Goal: Task Accomplishment & Management: Complete application form

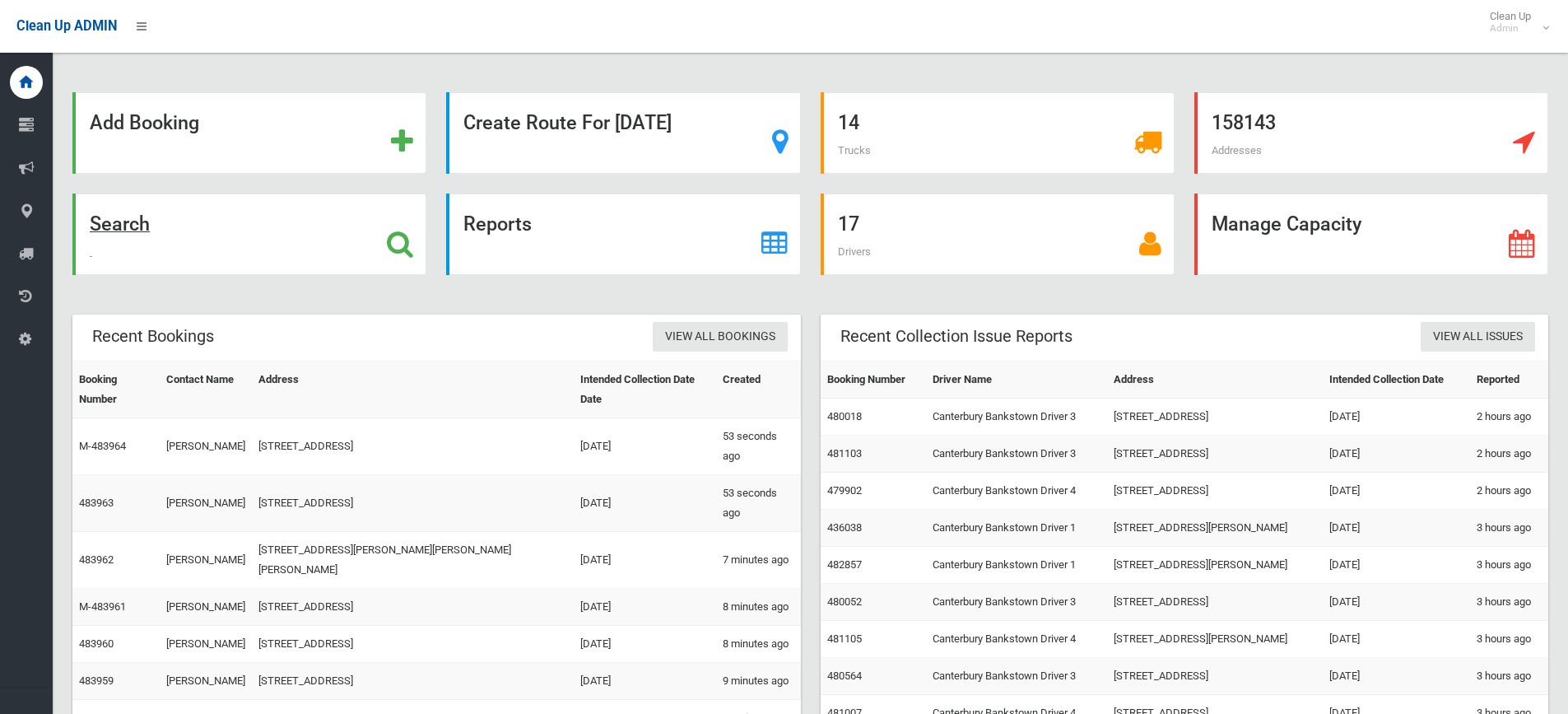
click at [291, 251] on div "Search" at bounding box center [249, 234] width 354 height 82
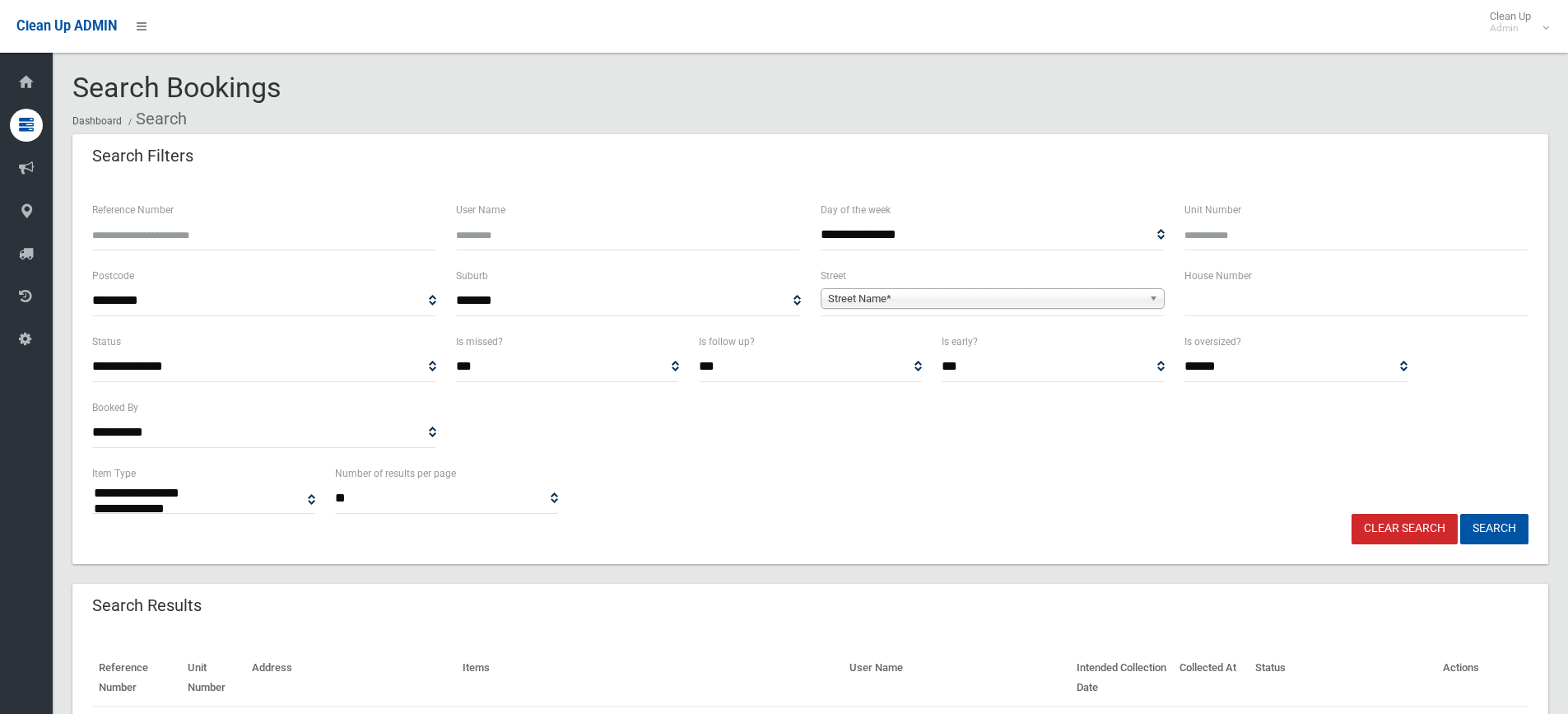
select select
click at [1249, 303] on input "text" at bounding box center [1356, 301] width 344 height 30
type input "****"
click at [873, 281] on div "**********" at bounding box center [992, 292] width 344 height 51
click at [856, 303] on span "Street Name*" at bounding box center [985, 298] width 314 height 20
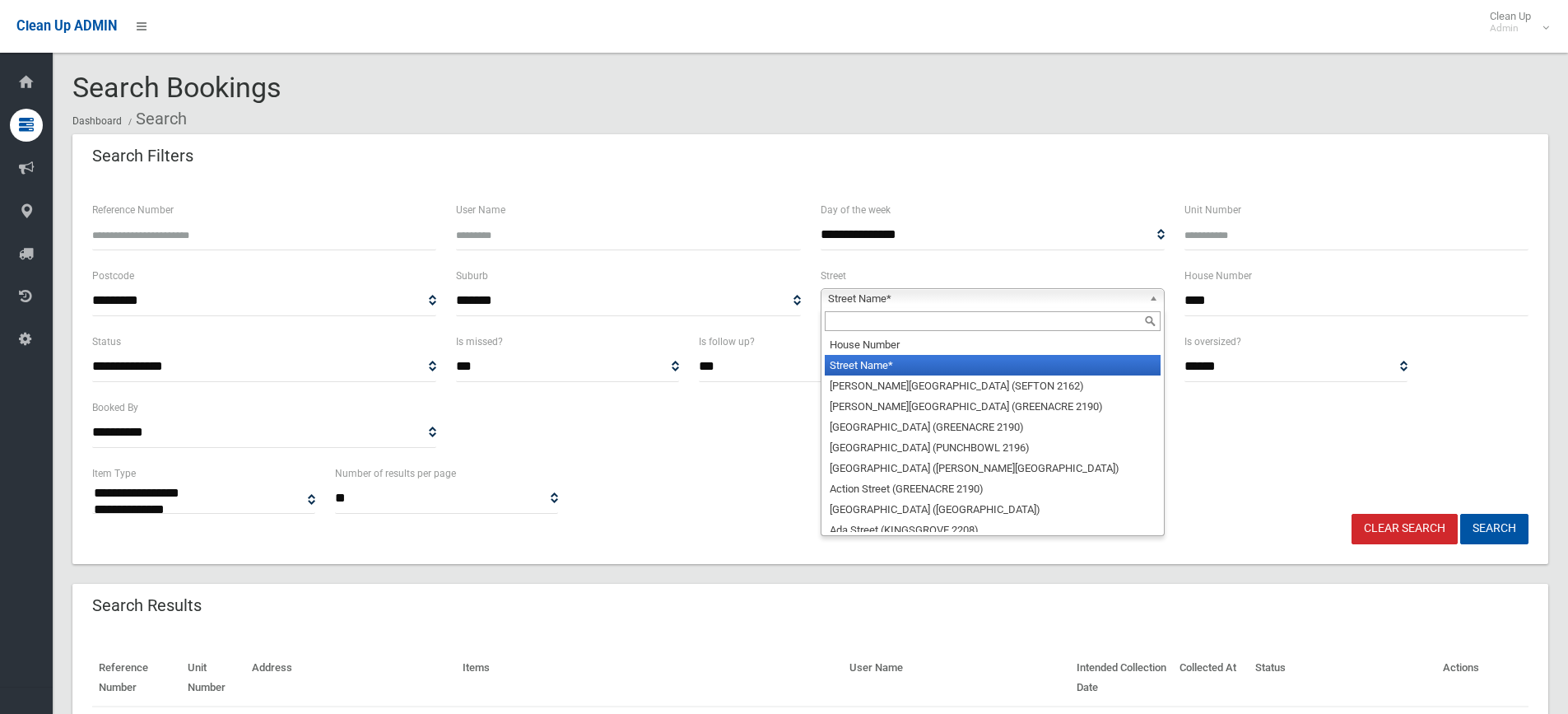
click at [826, 328] on input "text" at bounding box center [993, 321] width 336 height 20
click at [834, 328] on input "text" at bounding box center [993, 321] width 336 height 20
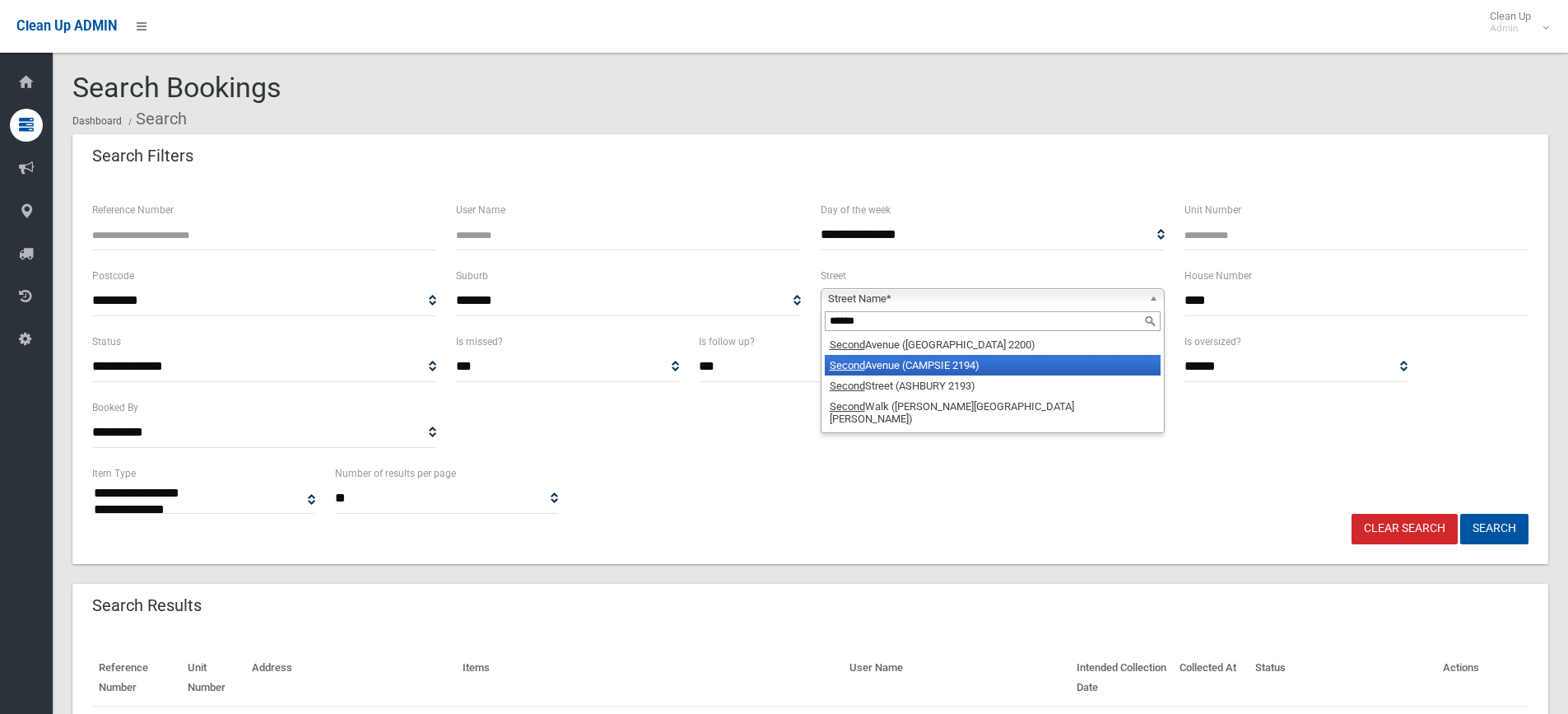
type input "******"
click at [851, 371] on em "Second" at bounding box center [848, 365] width 36 height 12
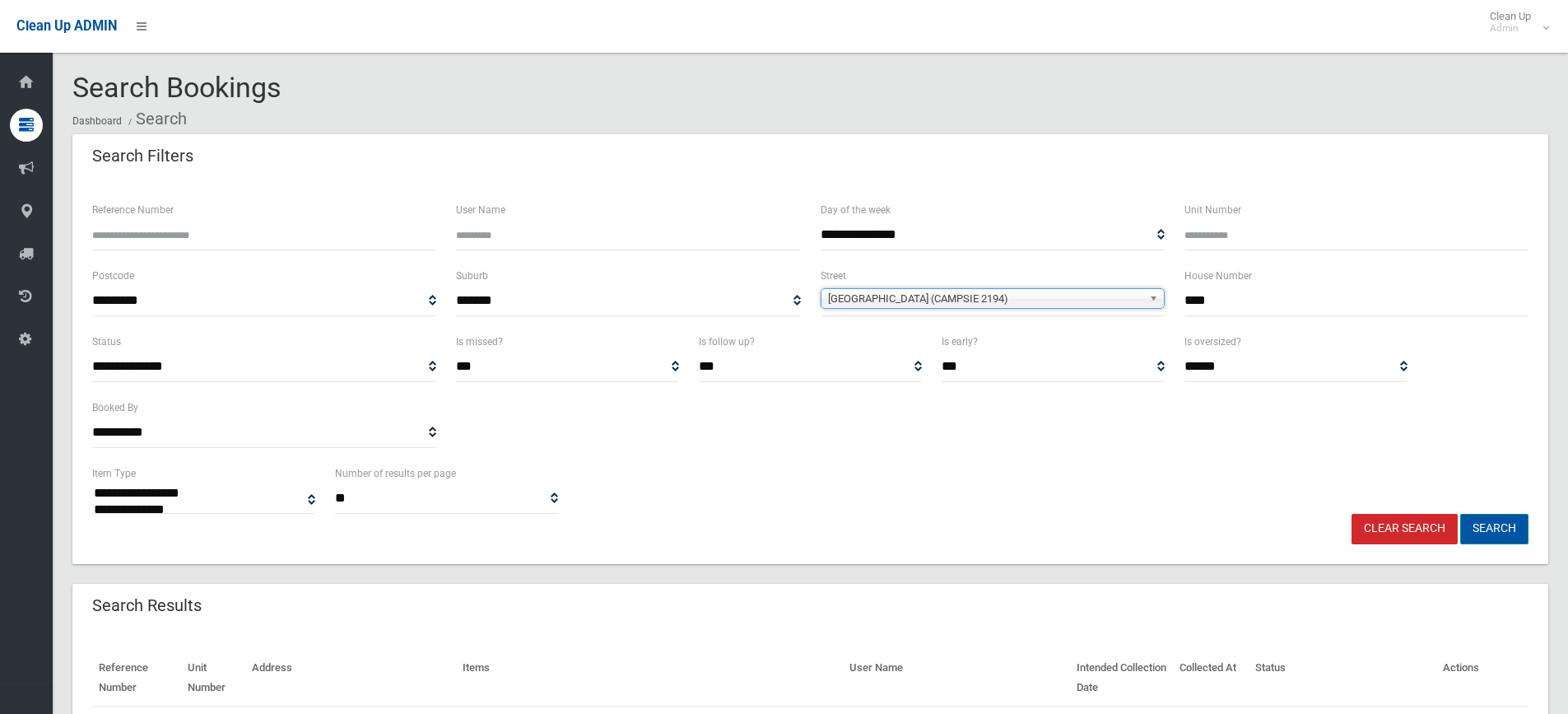
click at [1517, 537] on button "Search" at bounding box center [1494, 529] width 68 height 30
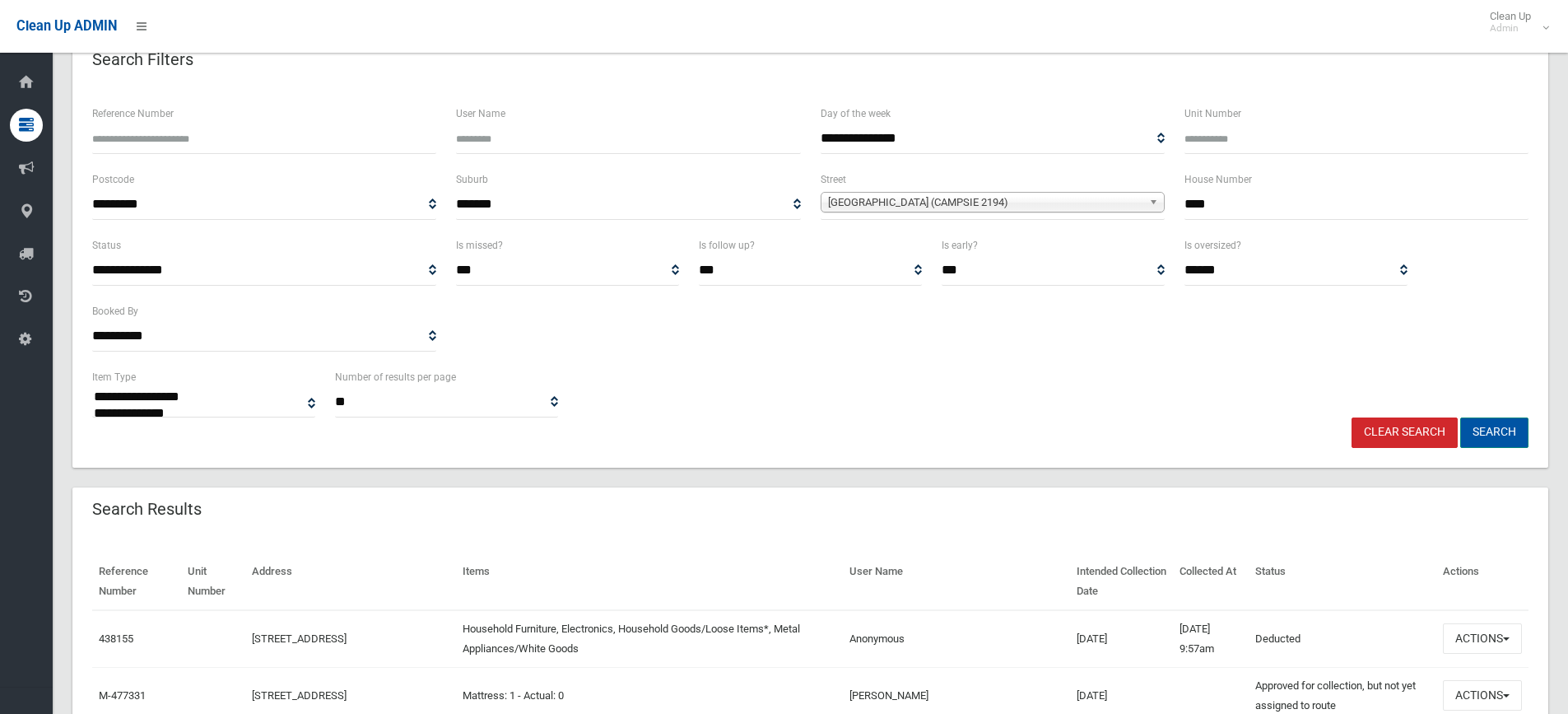
scroll to position [247, 0]
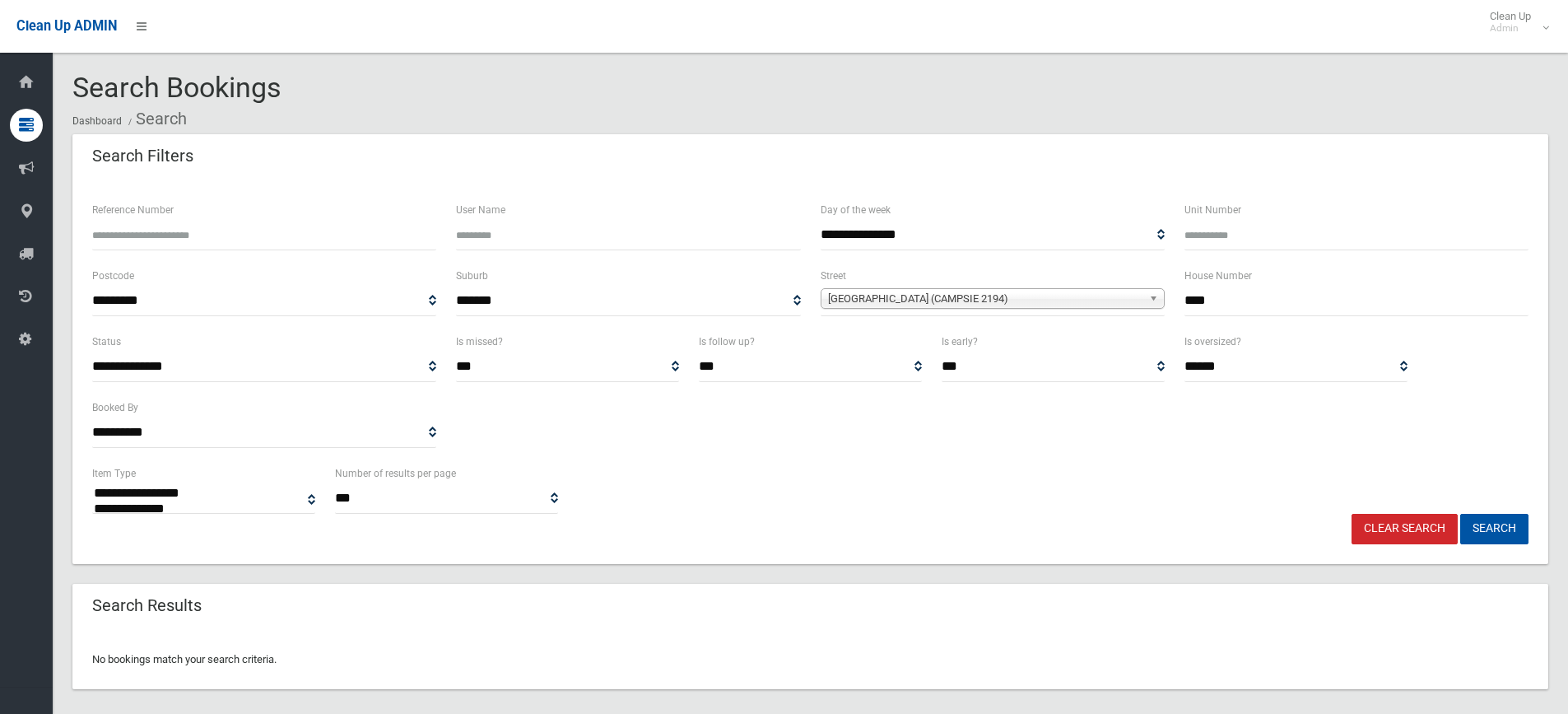
select select
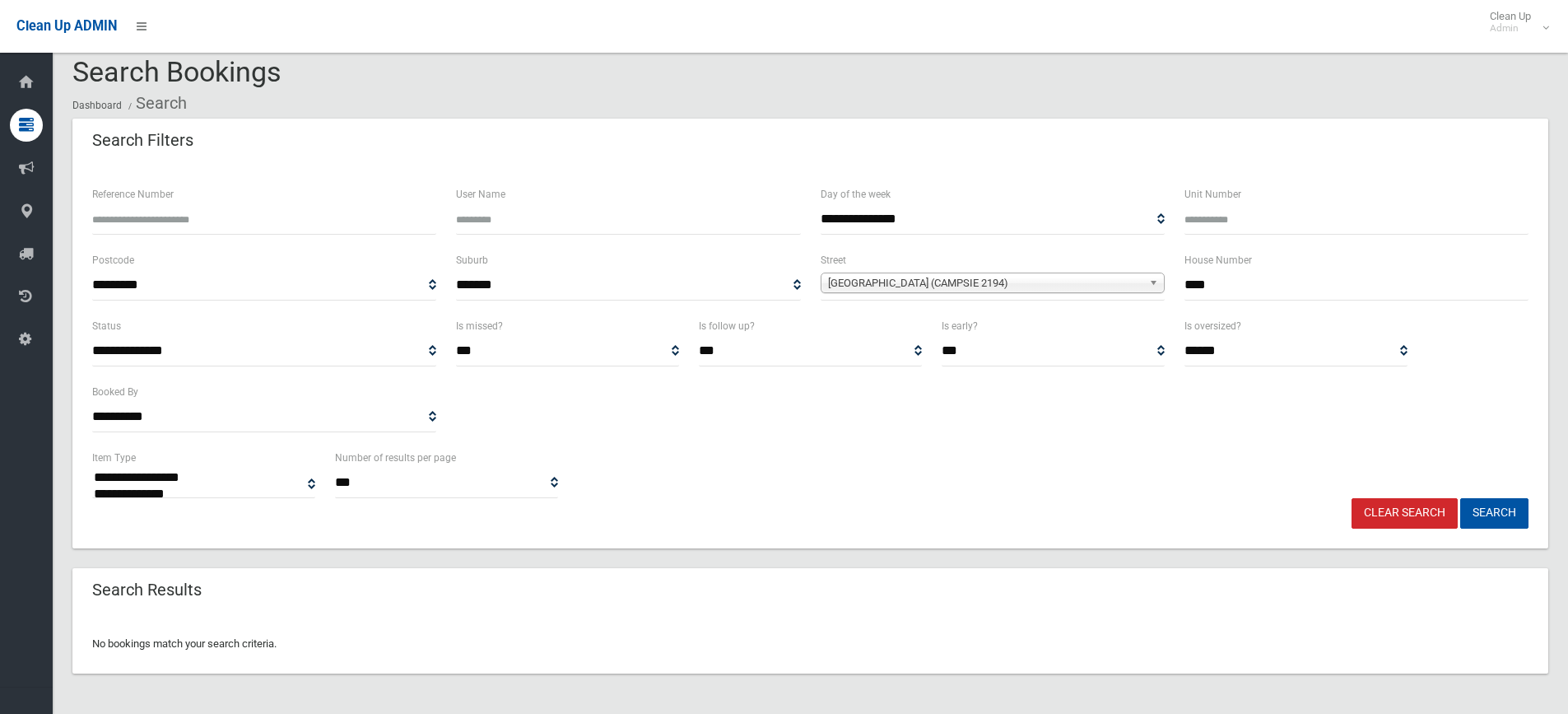
scroll to position [20, 0]
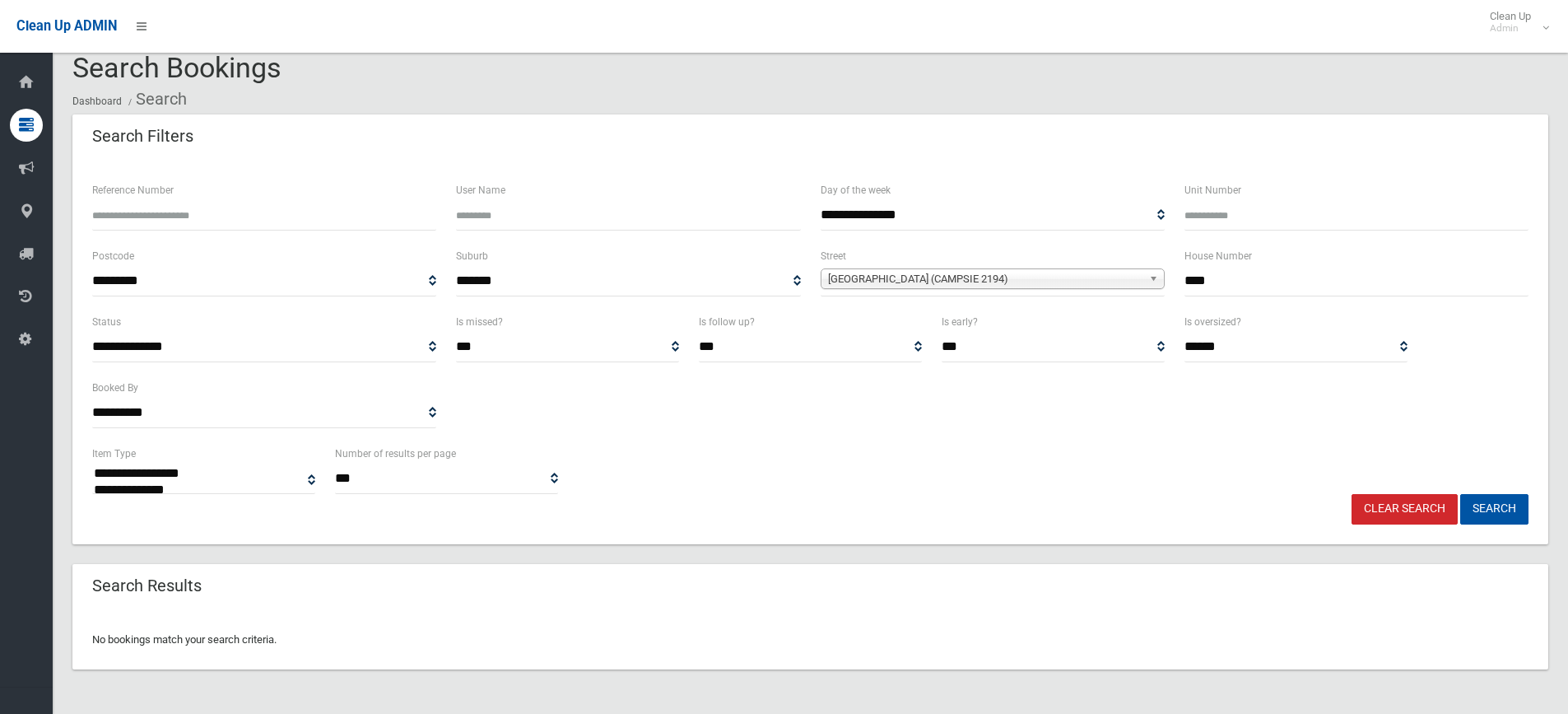
drag, startPoint x: 1201, startPoint y: 276, endPoint x: 1101, endPoint y: 280, distance: 100.1
click at [1104, 279] on div "**********" at bounding box center [810, 279] width 1456 height 66
type input "**"
click at [1460, 494] on button "Search" at bounding box center [1494, 509] width 68 height 30
click at [1495, 526] on div "**********" at bounding box center [810, 352] width 1476 height 384
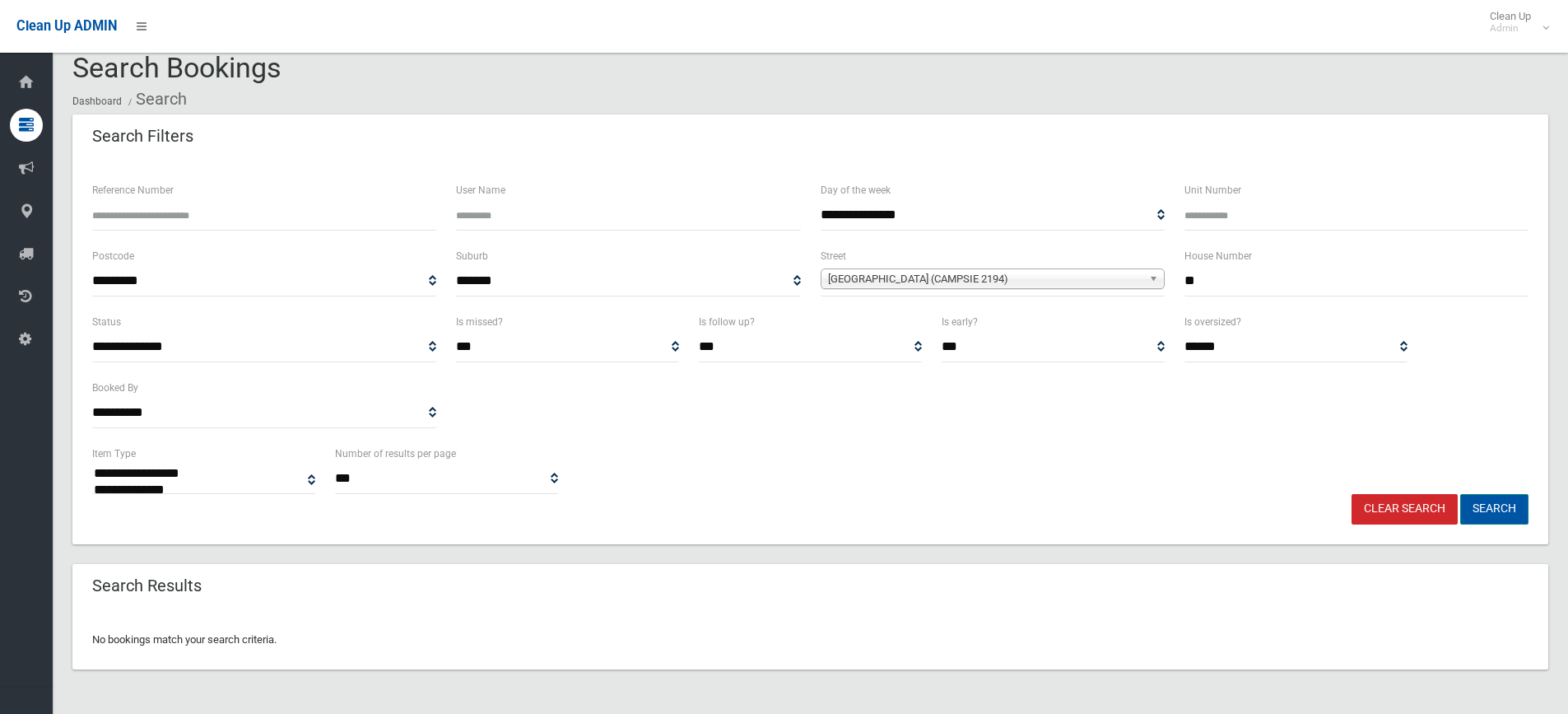
click at [1494, 515] on button "Search" at bounding box center [1494, 509] width 68 height 30
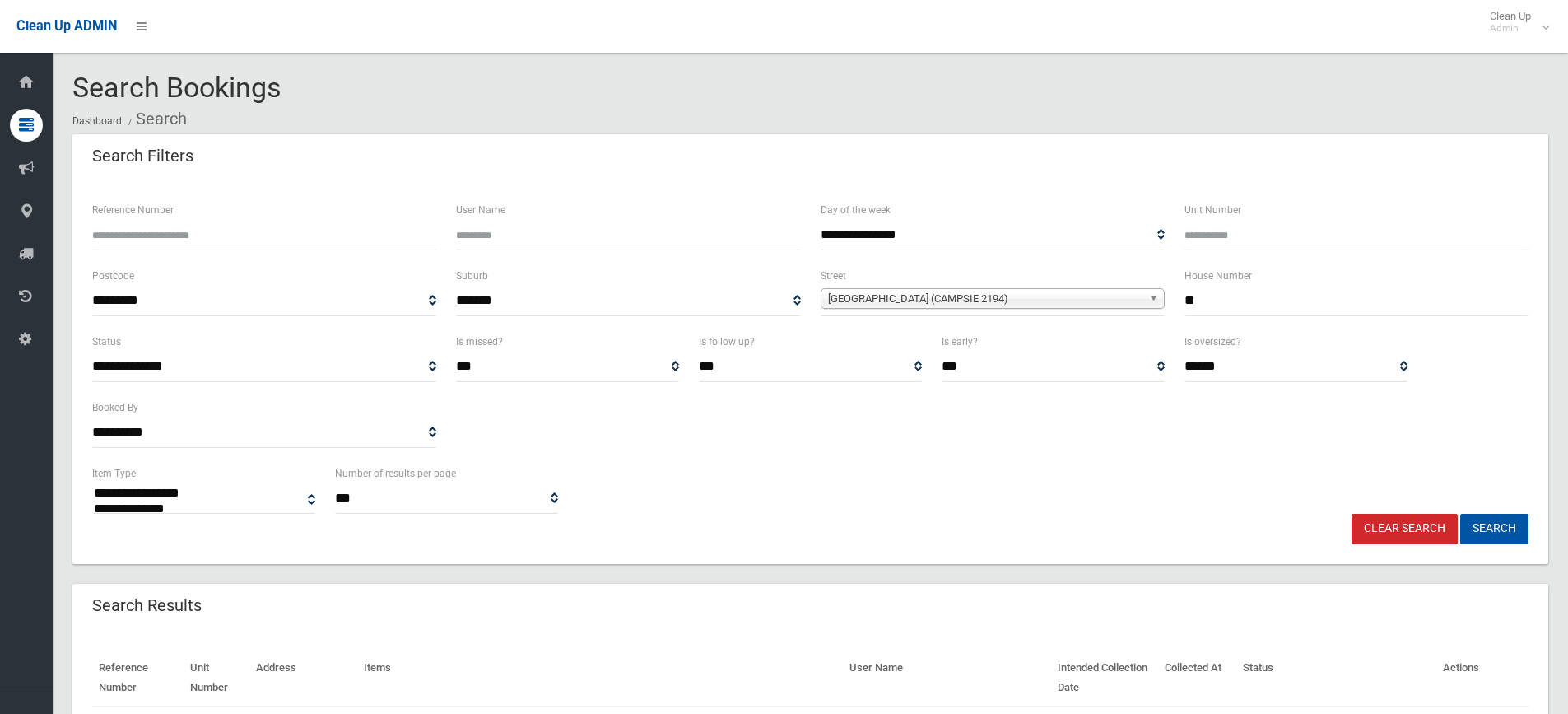
select select
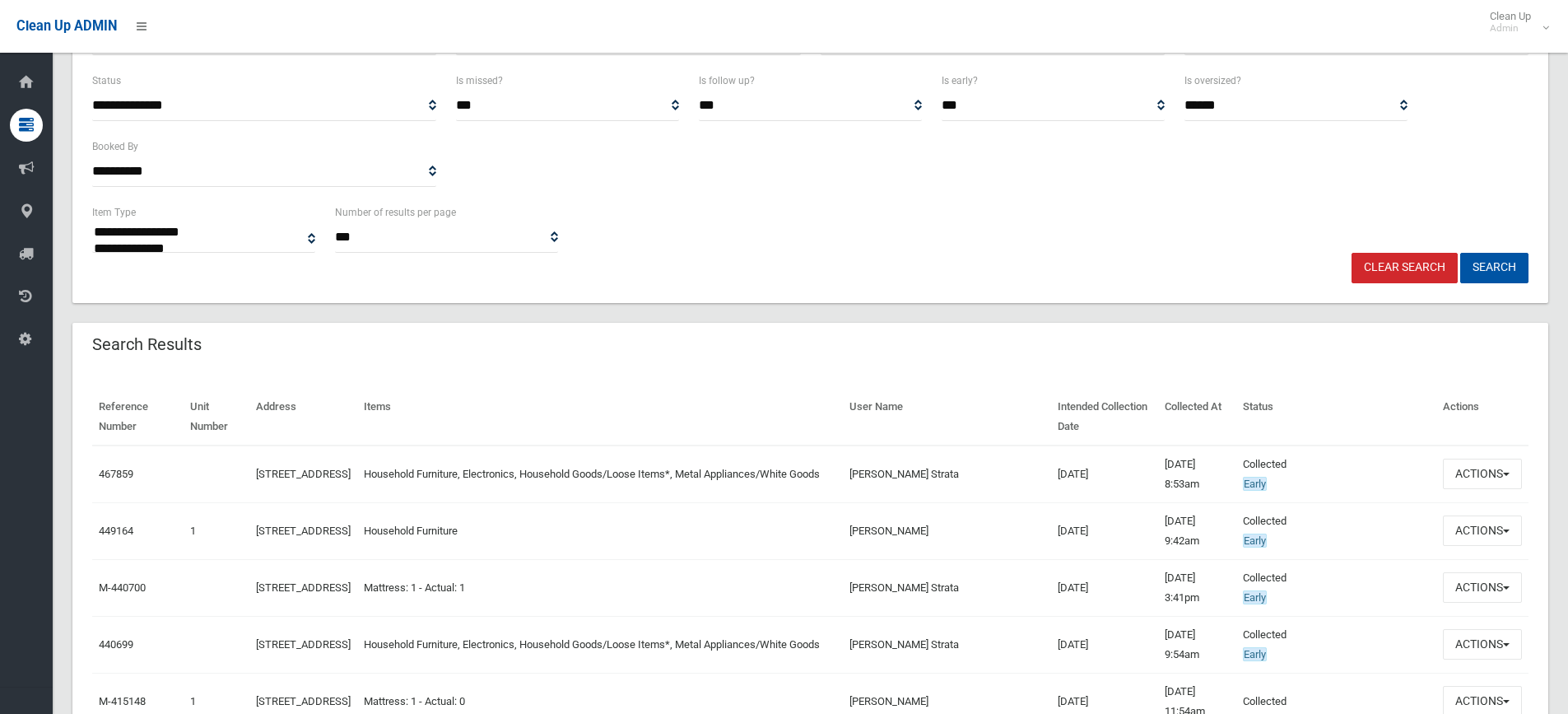
scroll to position [247, 0]
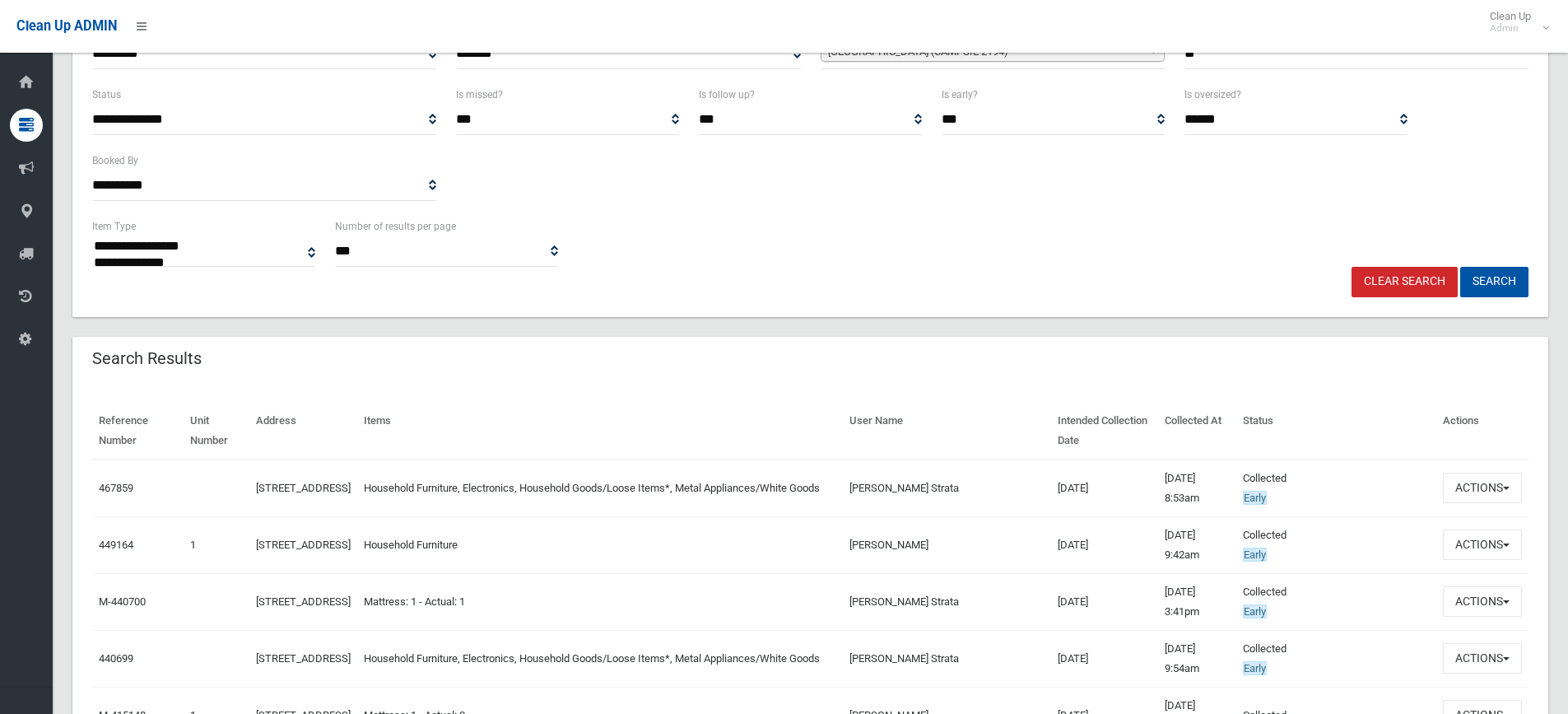
click at [1363, 267] on link "Clear Search" at bounding box center [1405, 281] width 106 height 30
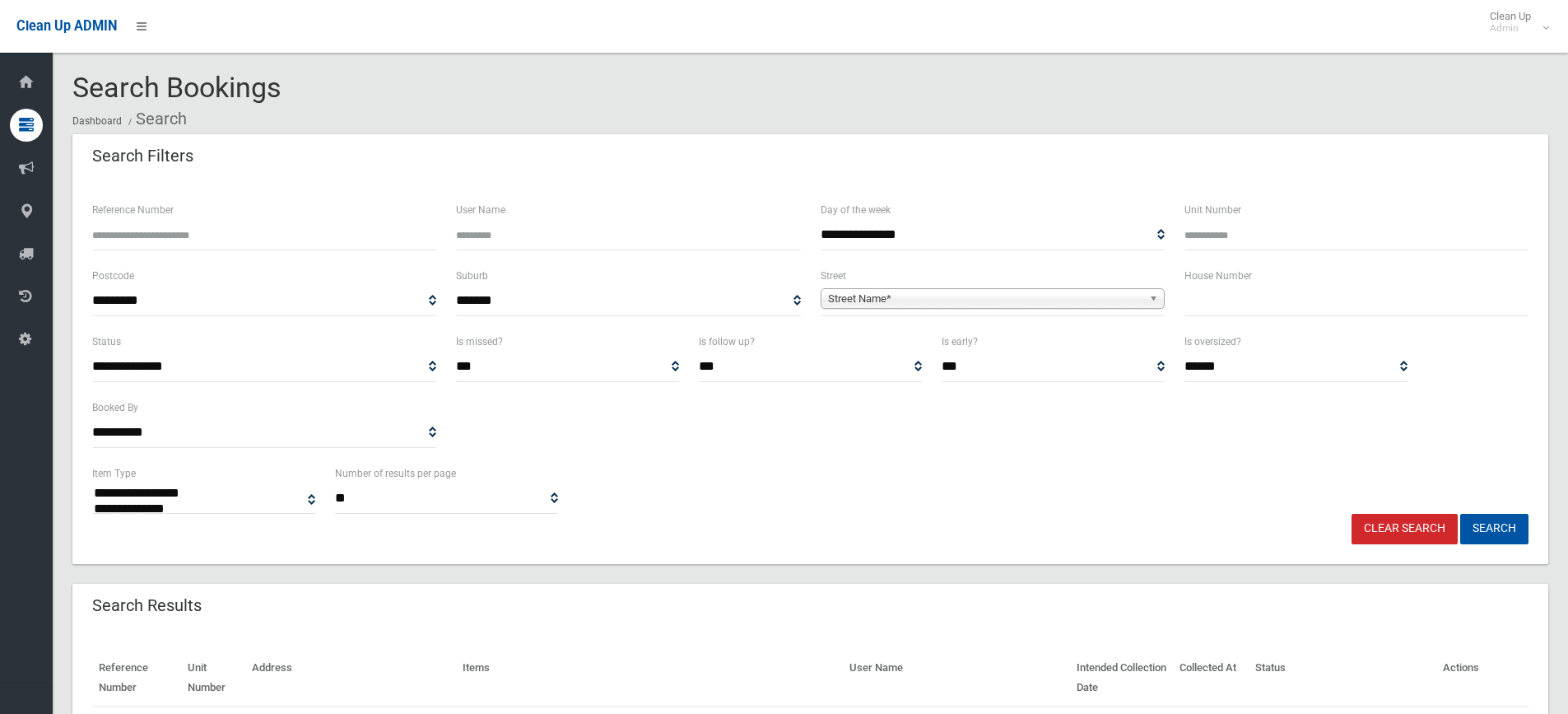
select select
click at [1224, 297] on input "text" at bounding box center [1356, 301] width 344 height 30
type input "***"
click at [850, 294] on span "Street Name*" at bounding box center [985, 298] width 314 height 20
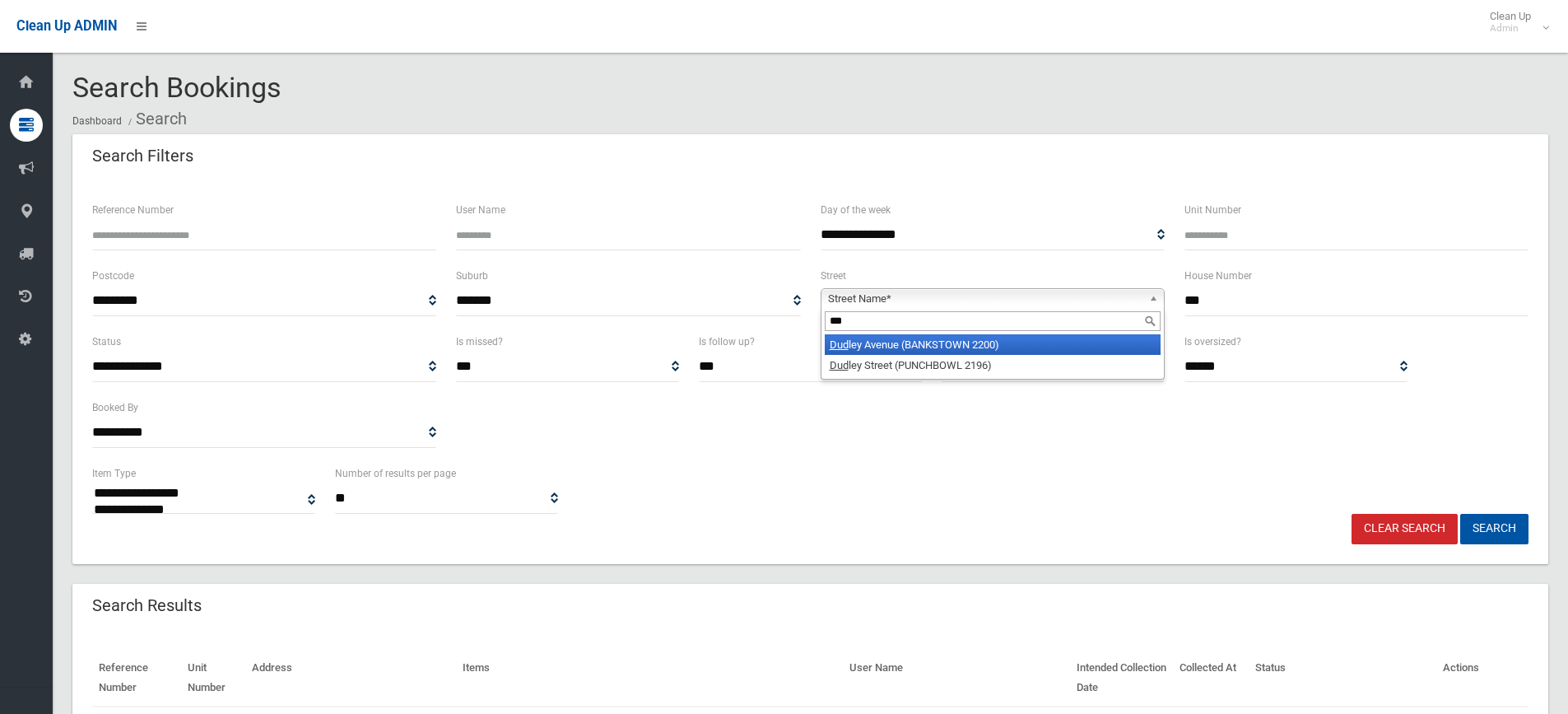
type input "***"
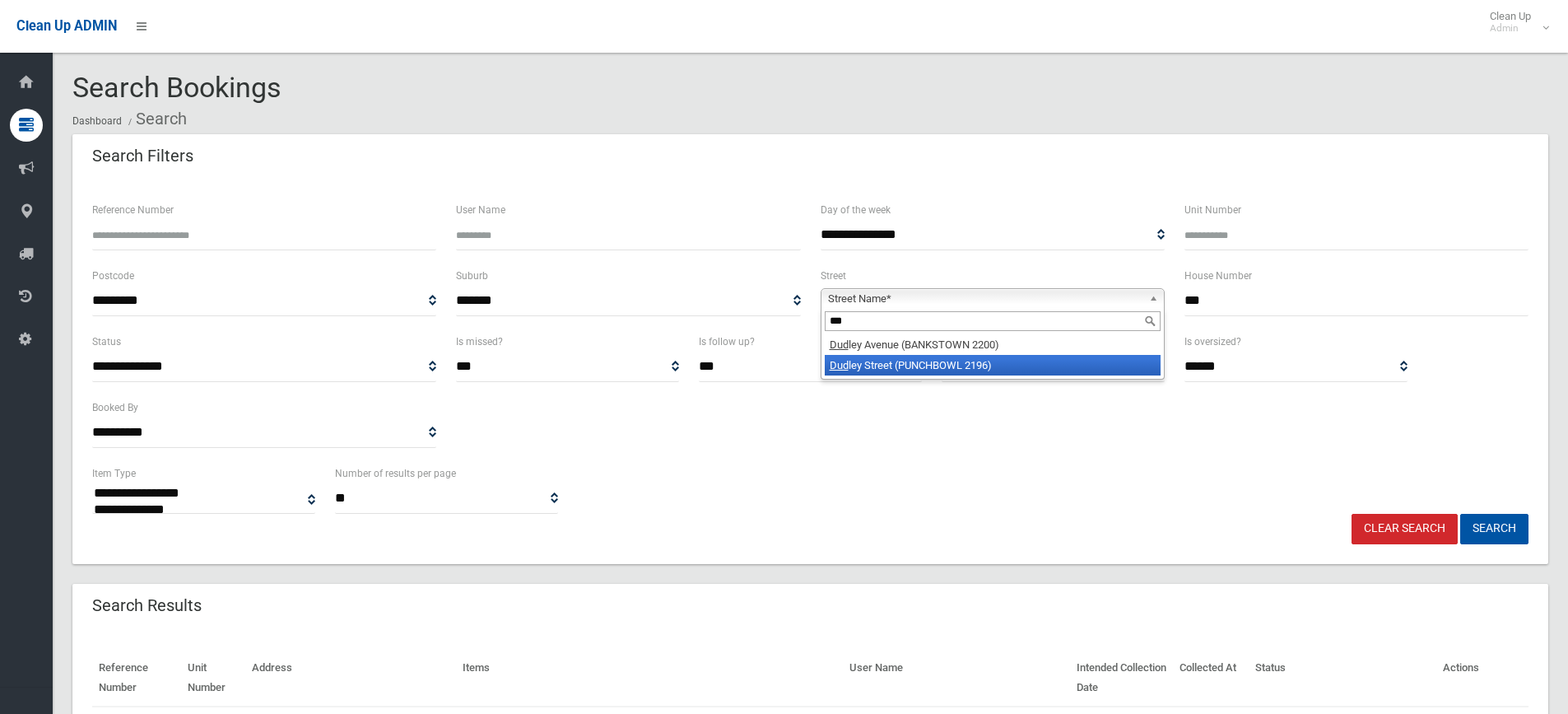
click at [882, 367] on li "Dud ley Street (PUNCHBOWL 2196)" at bounding box center [993, 365] width 336 height 21
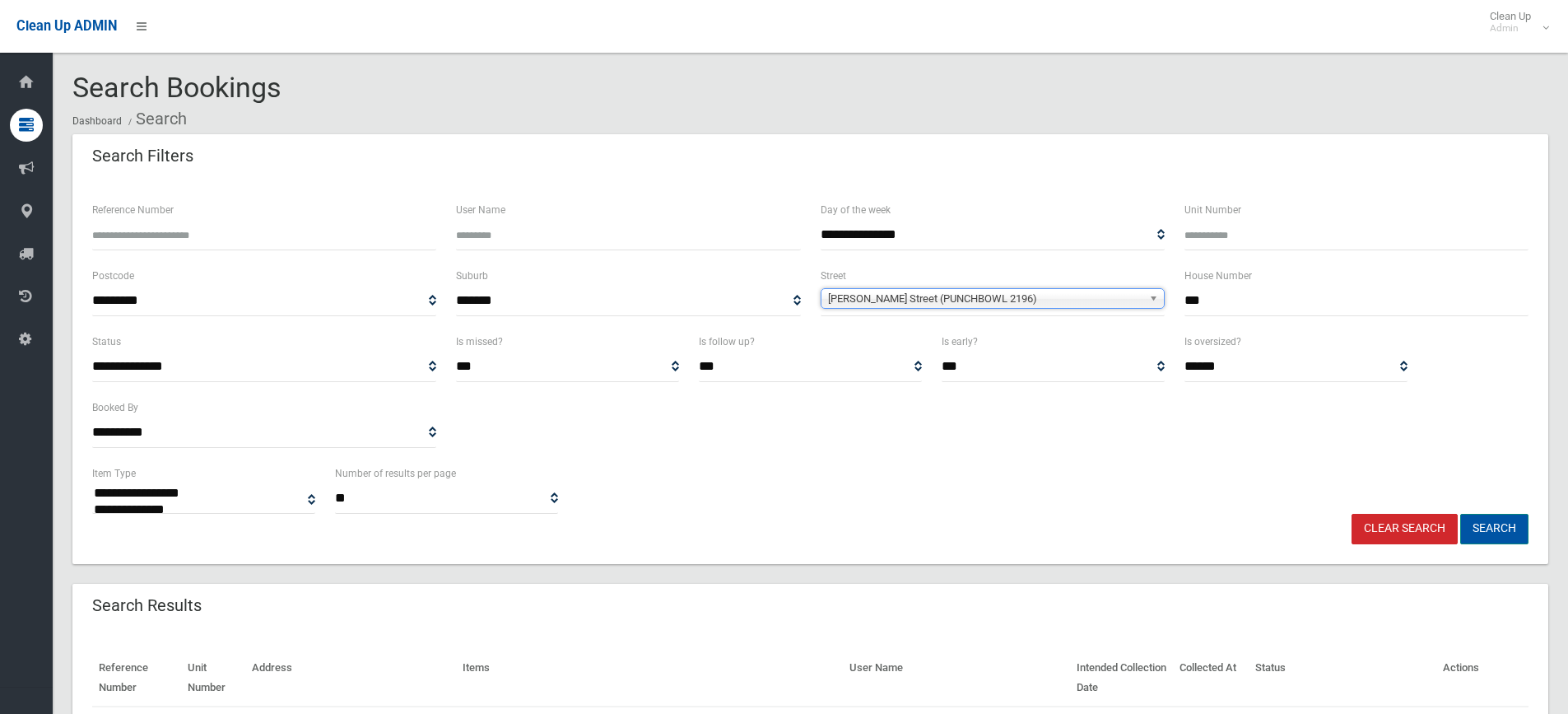
click at [1496, 534] on button "Search" at bounding box center [1494, 529] width 68 height 30
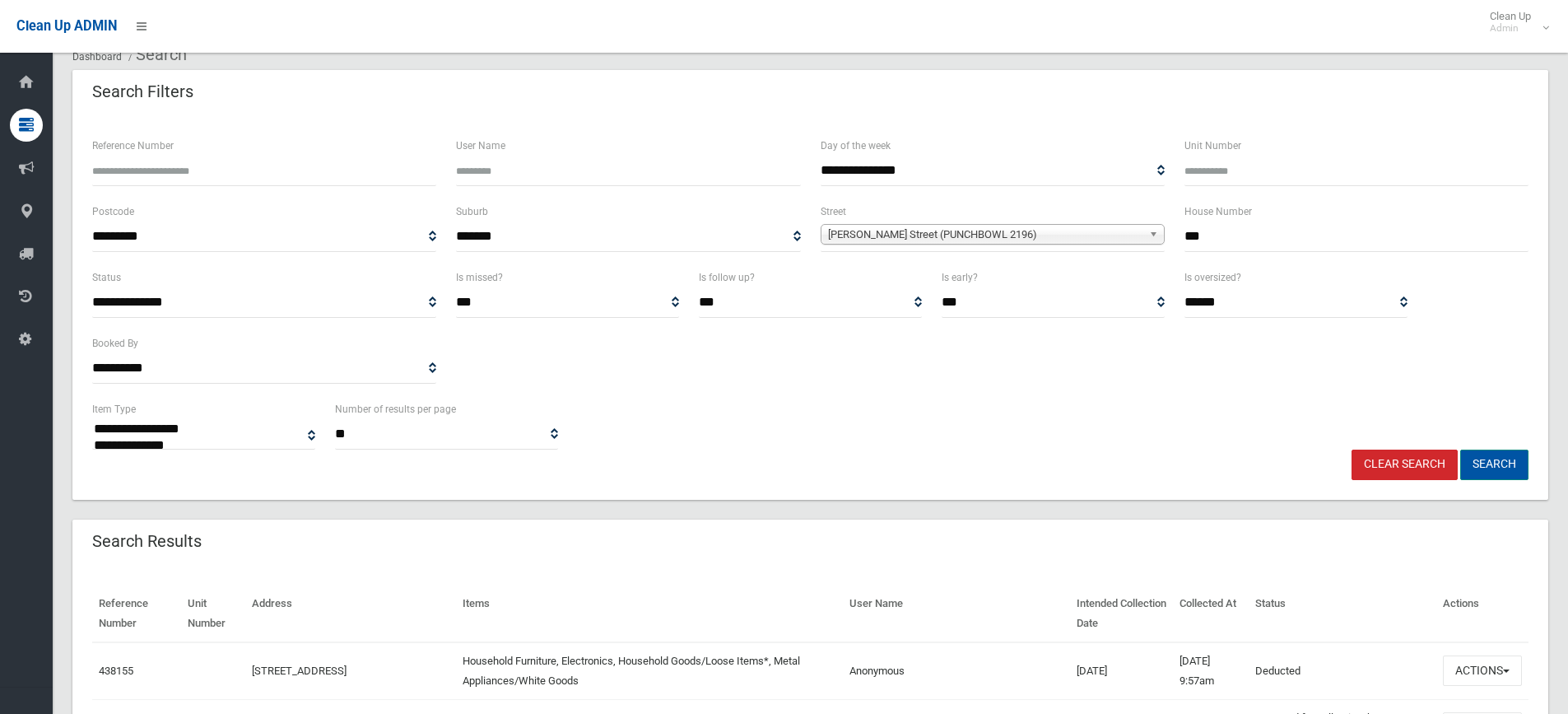
scroll to position [165, 0]
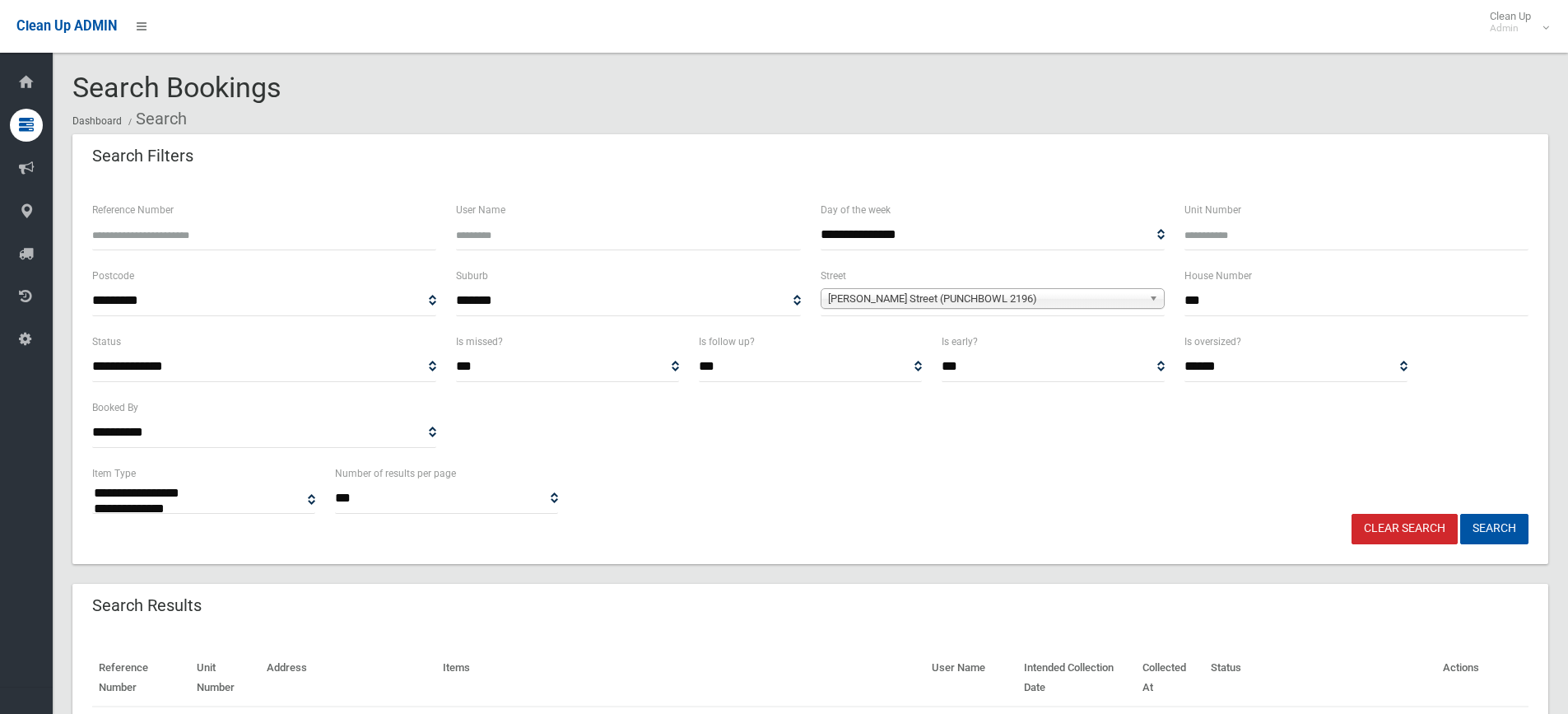
select select
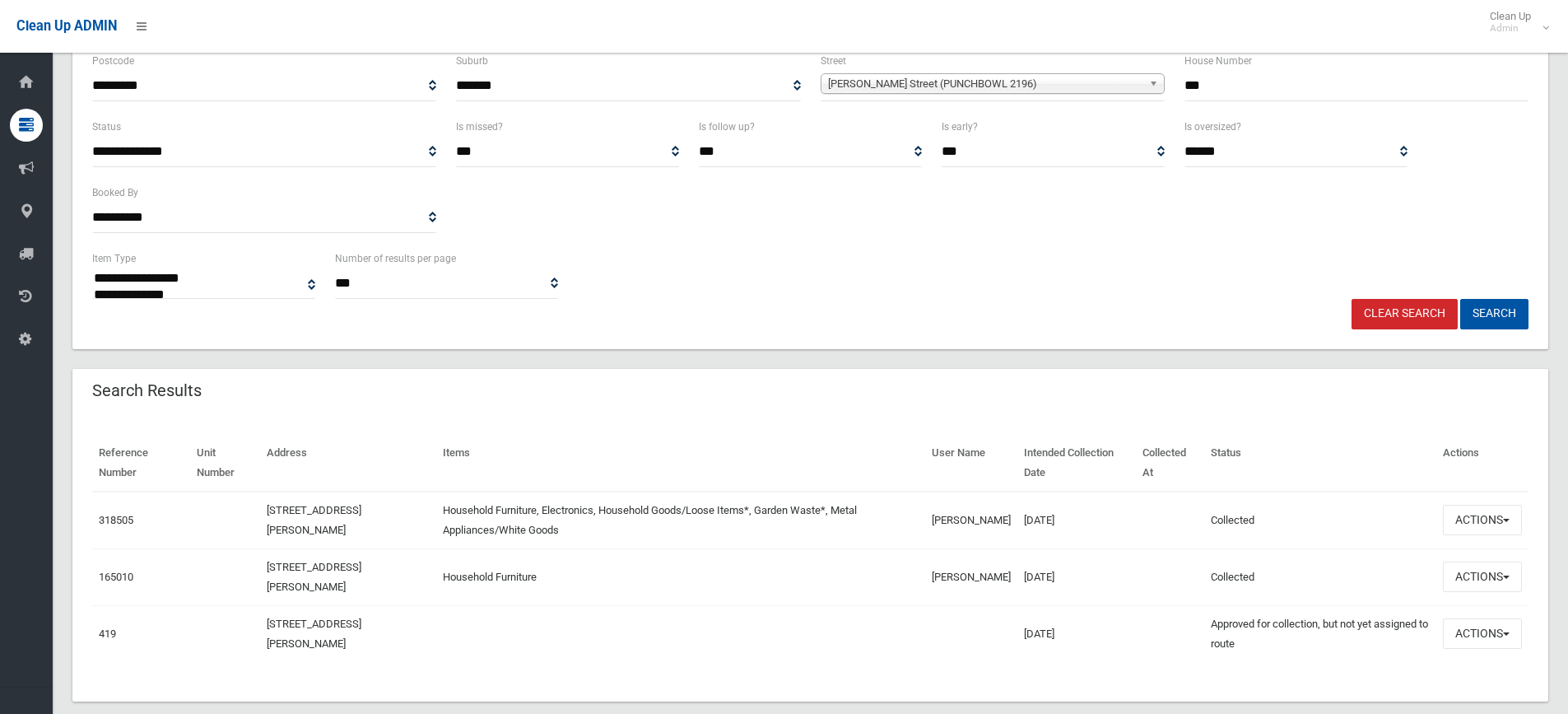
scroll to position [242, 0]
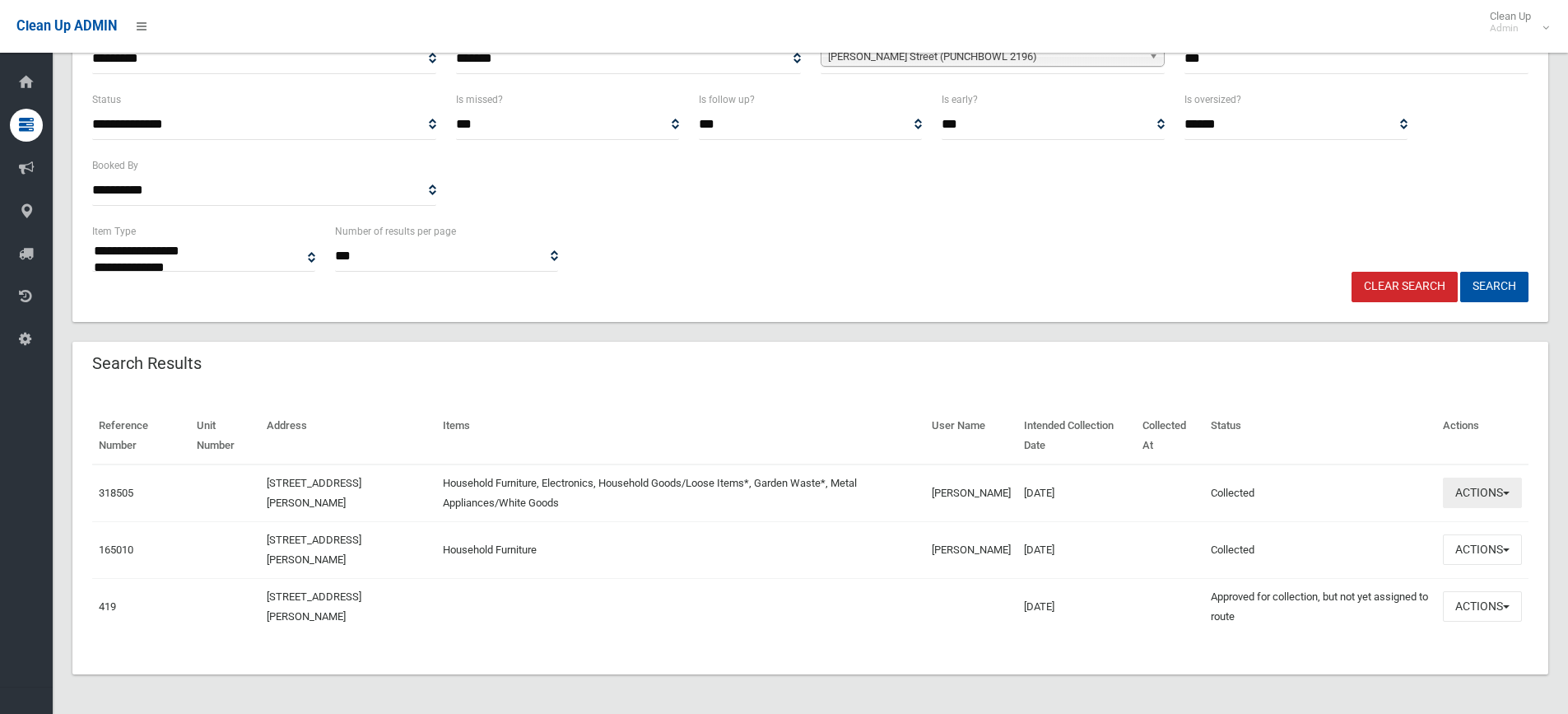
click at [1468, 503] on button "Actions" at bounding box center [1483, 493] width 79 height 30
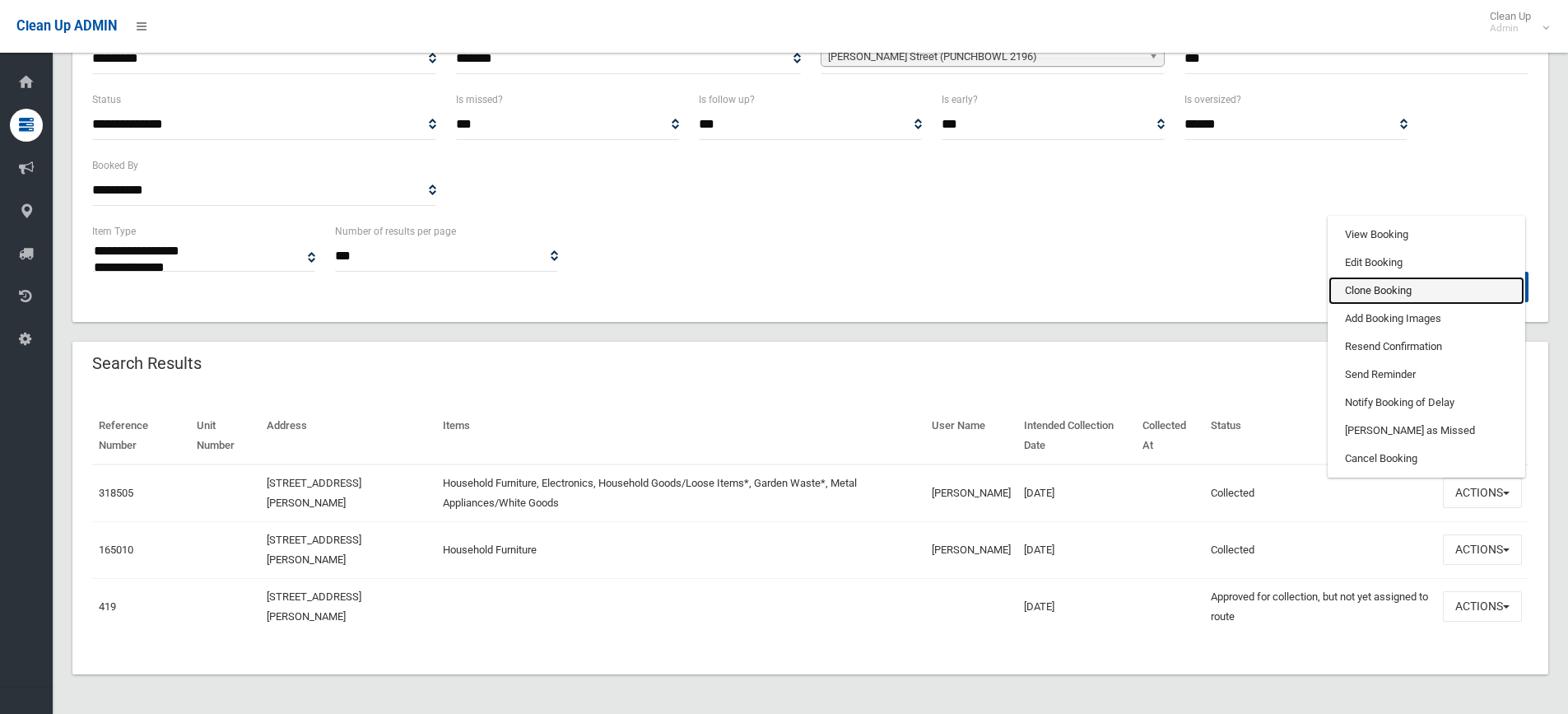
click at [1389, 285] on link "Clone Booking" at bounding box center [1426, 291] width 196 height 28
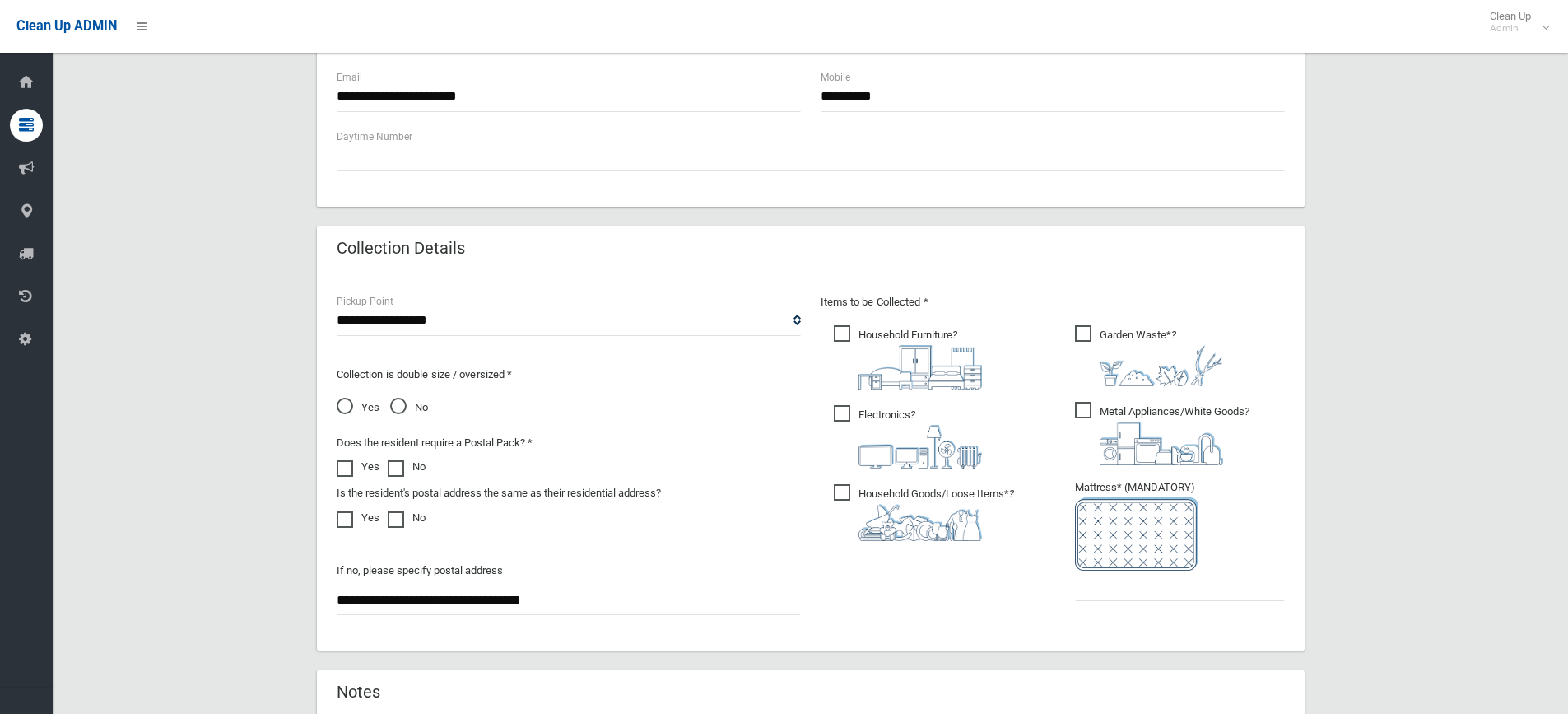
scroll to position [824, 0]
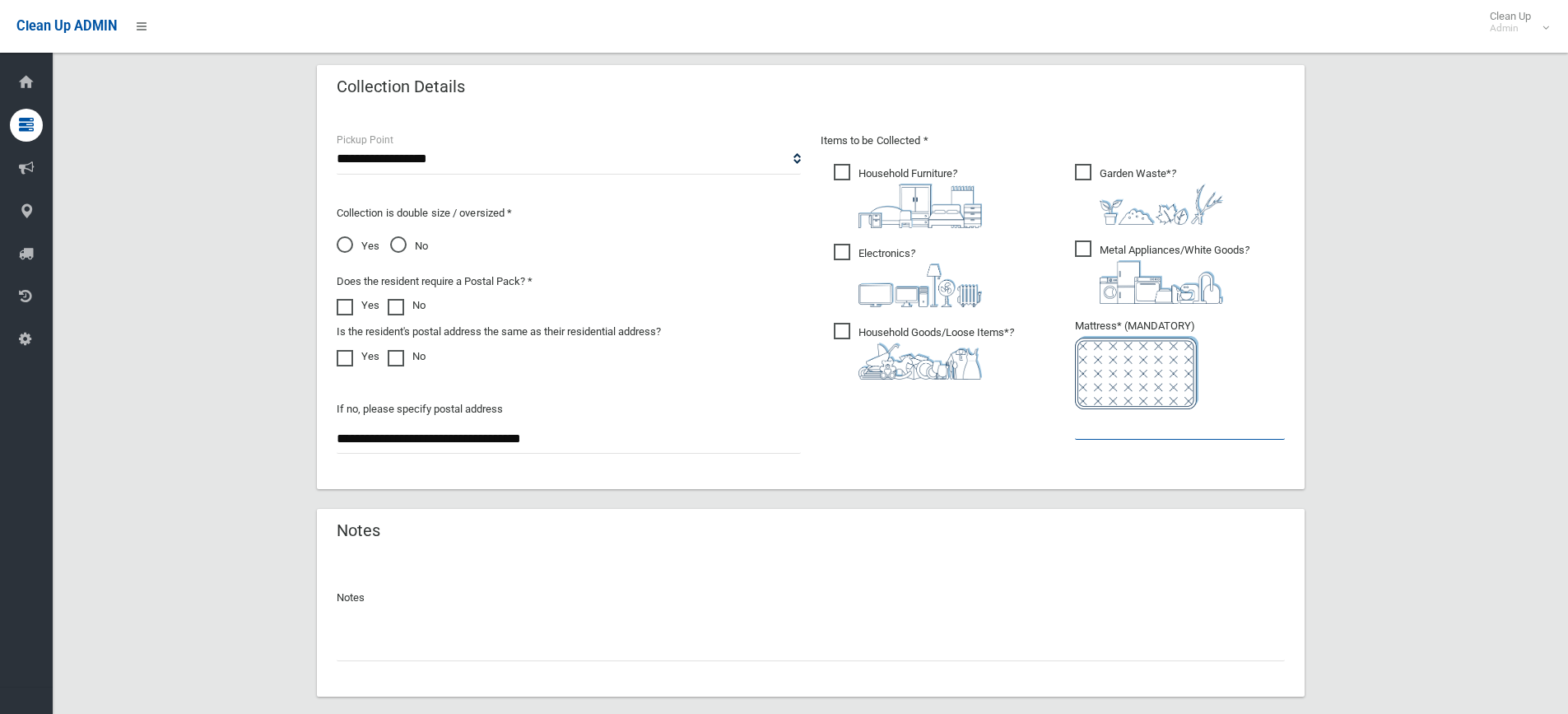
click at [1184, 429] on input "text" at bounding box center [1181, 424] width 210 height 30
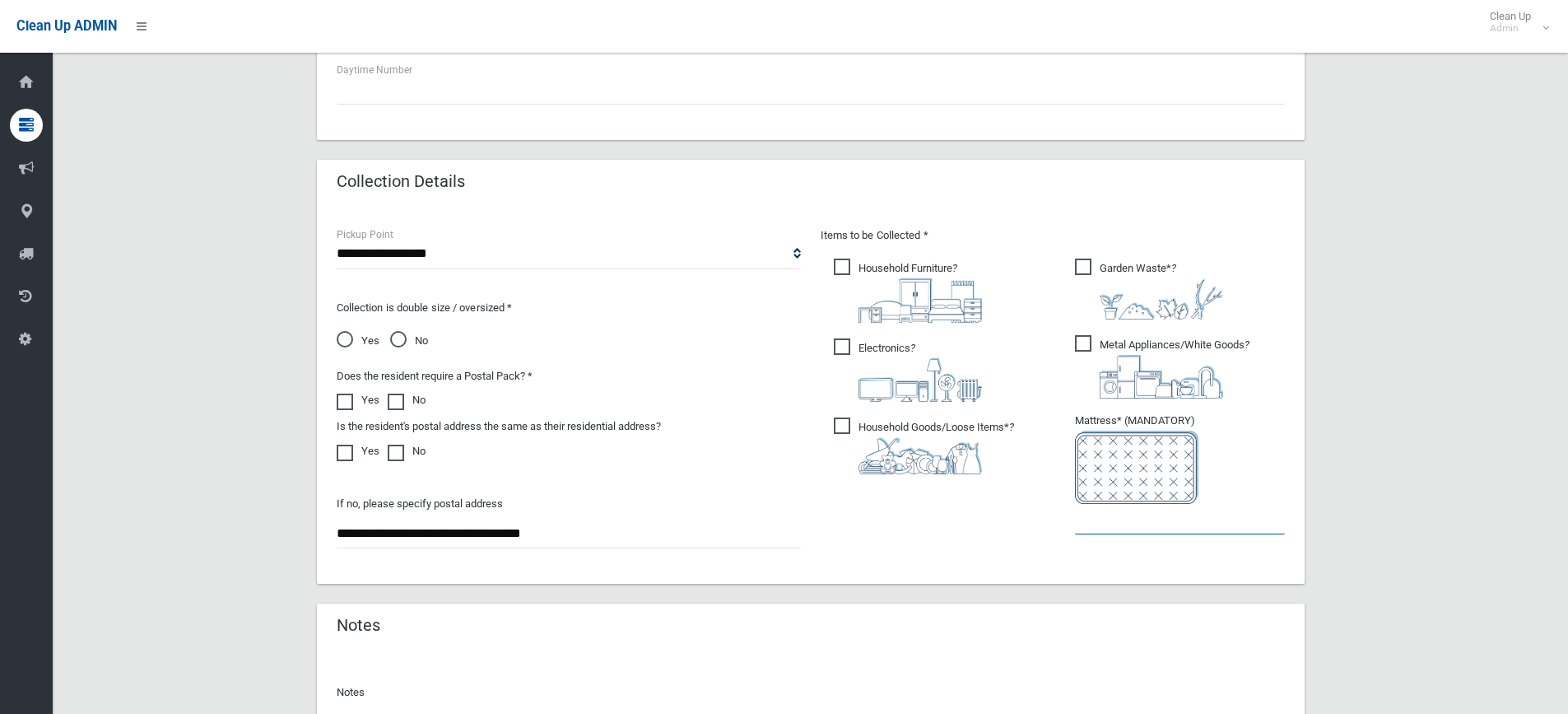
scroll to position [659, 0]
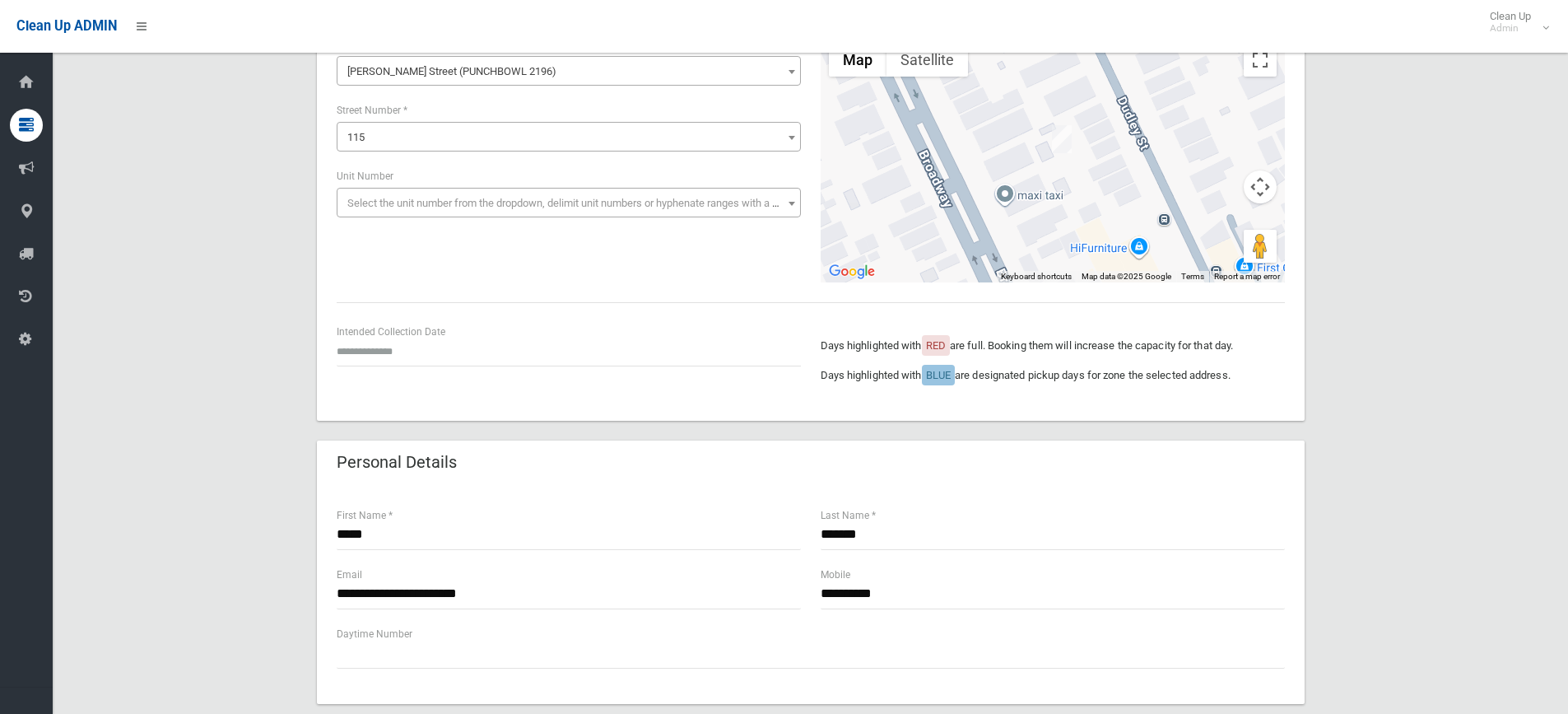
type input "*"
click at [1482, 294] on div "**********" at bounding box center [810, 688] width 1476 height 1436
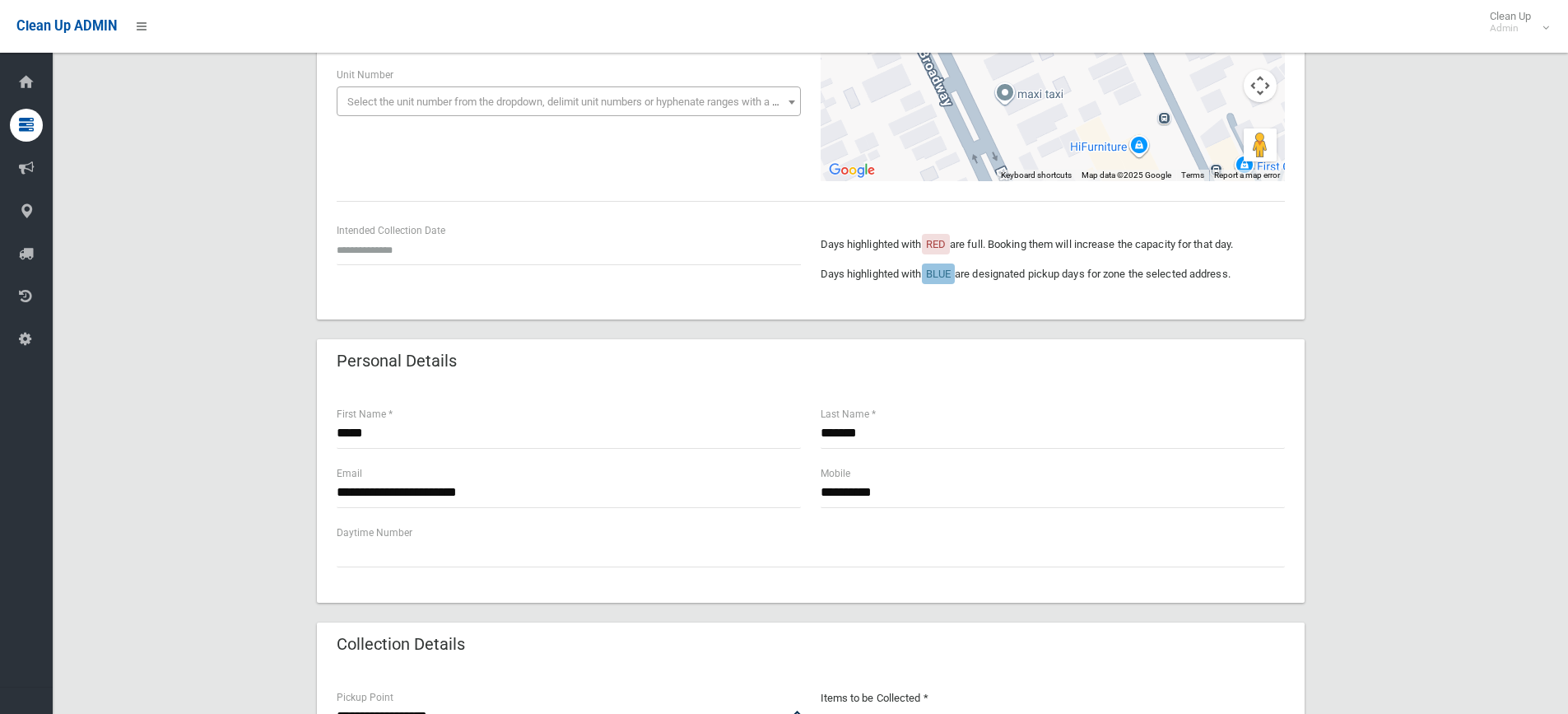
scroll to position [329, 0]
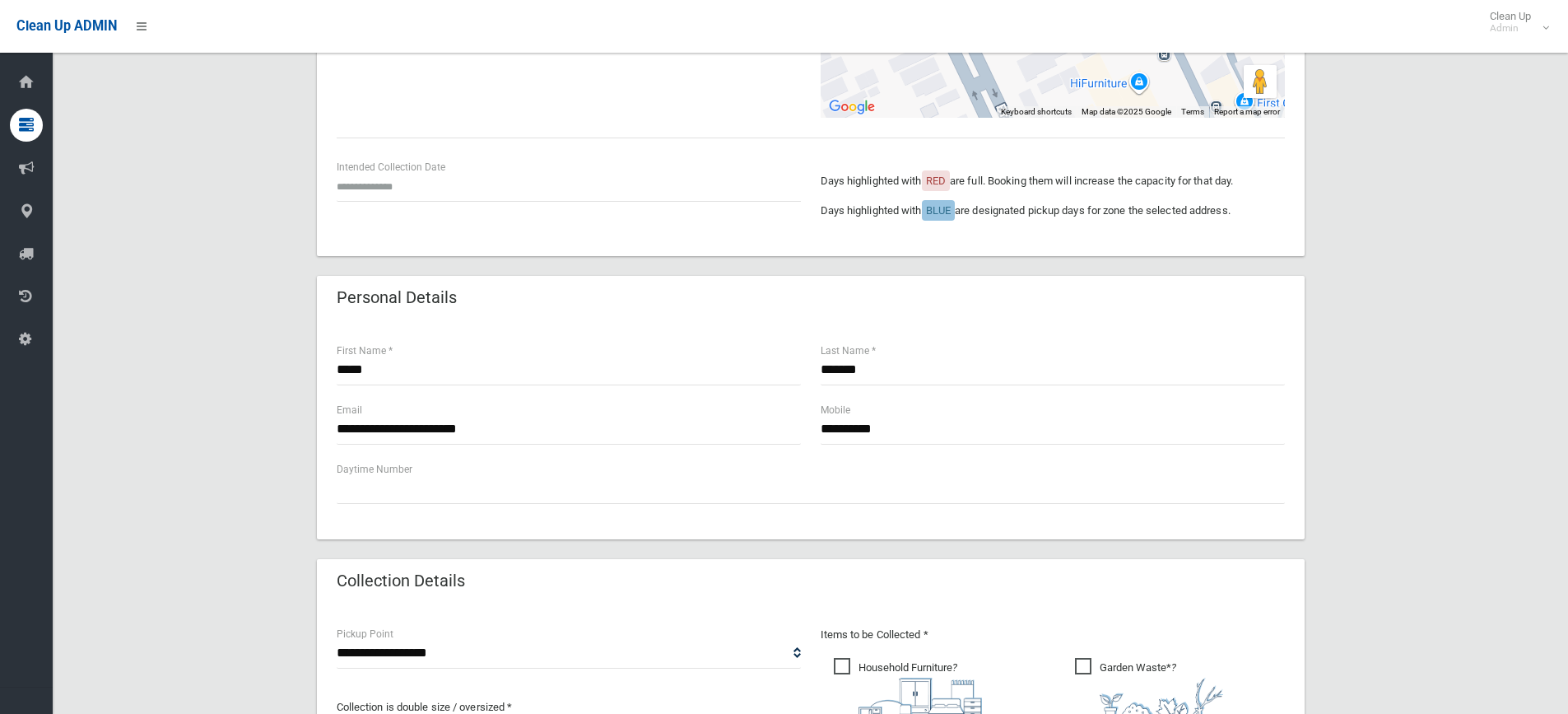
drag, startPoint x: 409, startPoint y: 347, endPoint x: 398, endPoint y: 384, distance: 38.6
click at [406, 363] on div "***** First Name *" at bounding box center [568, 363] width 464 height 44
click at [396, 387] on div "***** First Name *" at bounding box center [569, 371] width 484 height 59
click at [400, 374] on input "*****" at bounding box center [568, 370] width 464 height 30
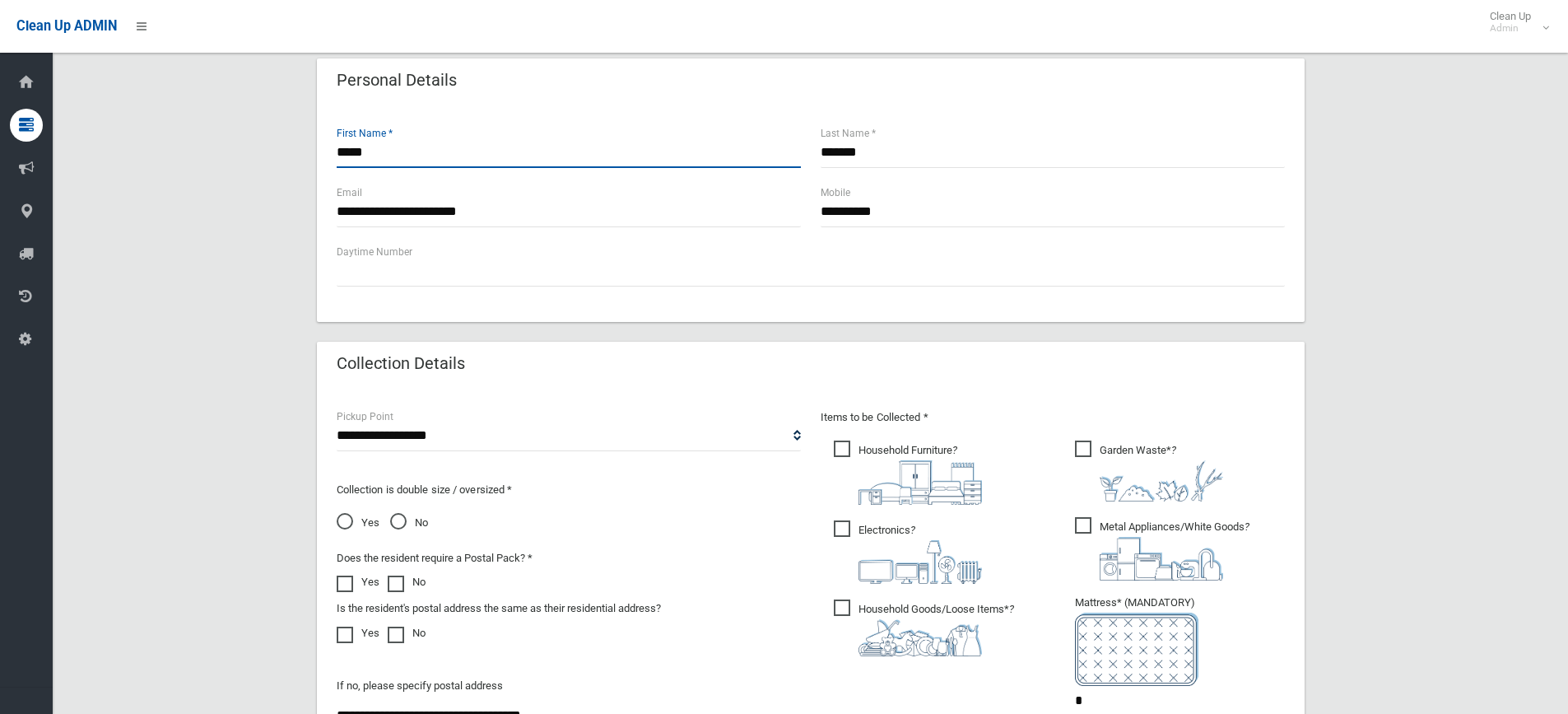
scroll to position [518, 0]
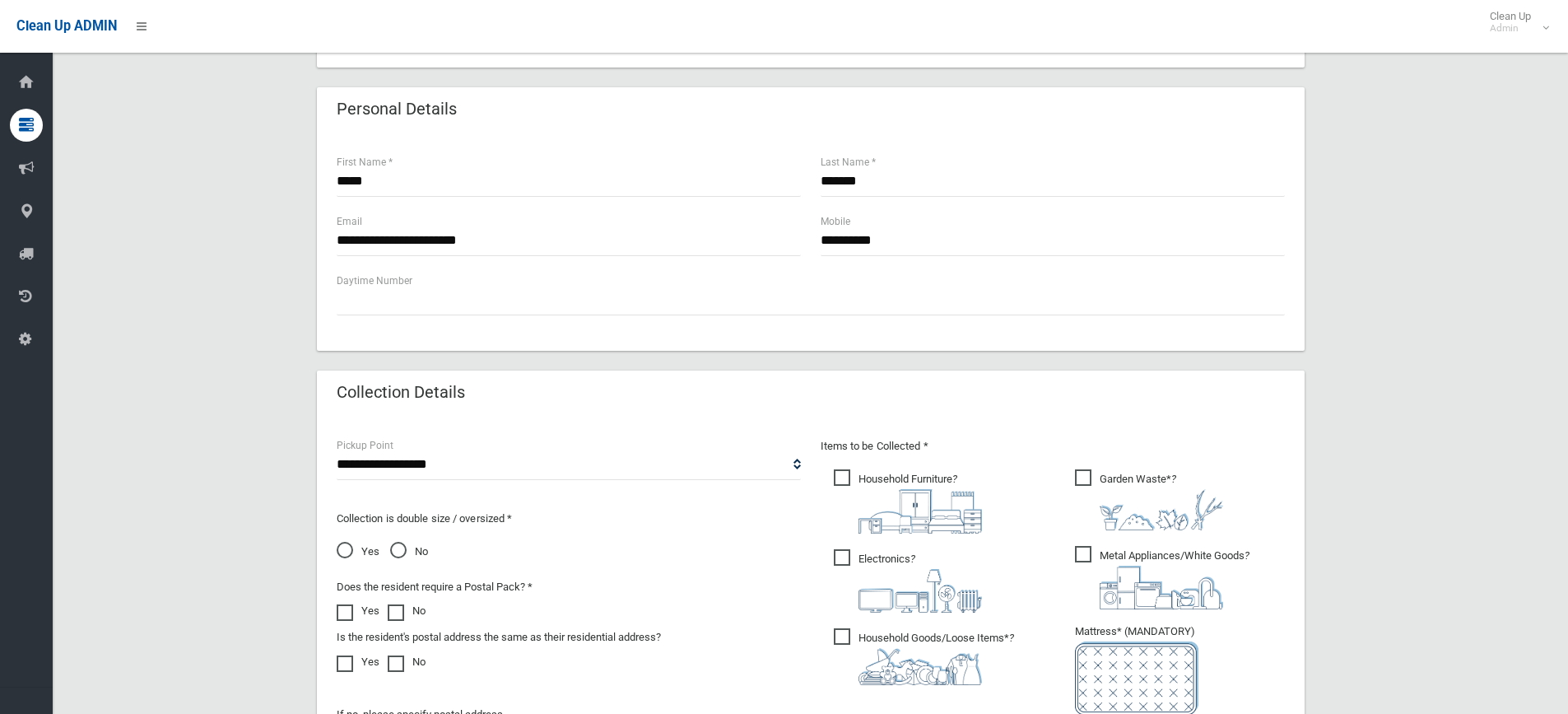
click at [421, 279] on div "Daytime Number" at bounding box center [810, 294] width 948 height 44
click at [430, 300] on input "text" at bounding box center [810, 300] width 948 height 30
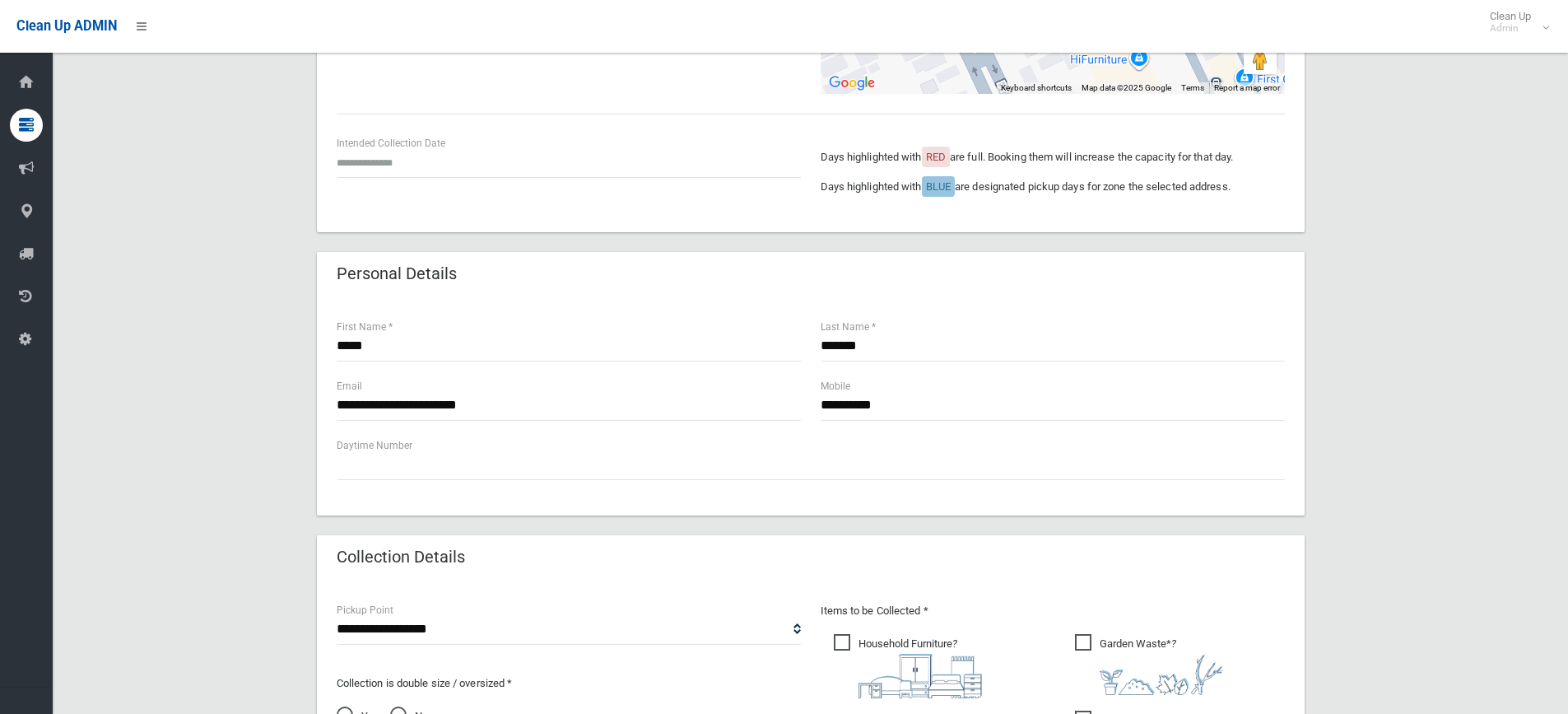
click at [1398, 355] on div "**********" at bounding box center [810, 498] width 1476 height 1436
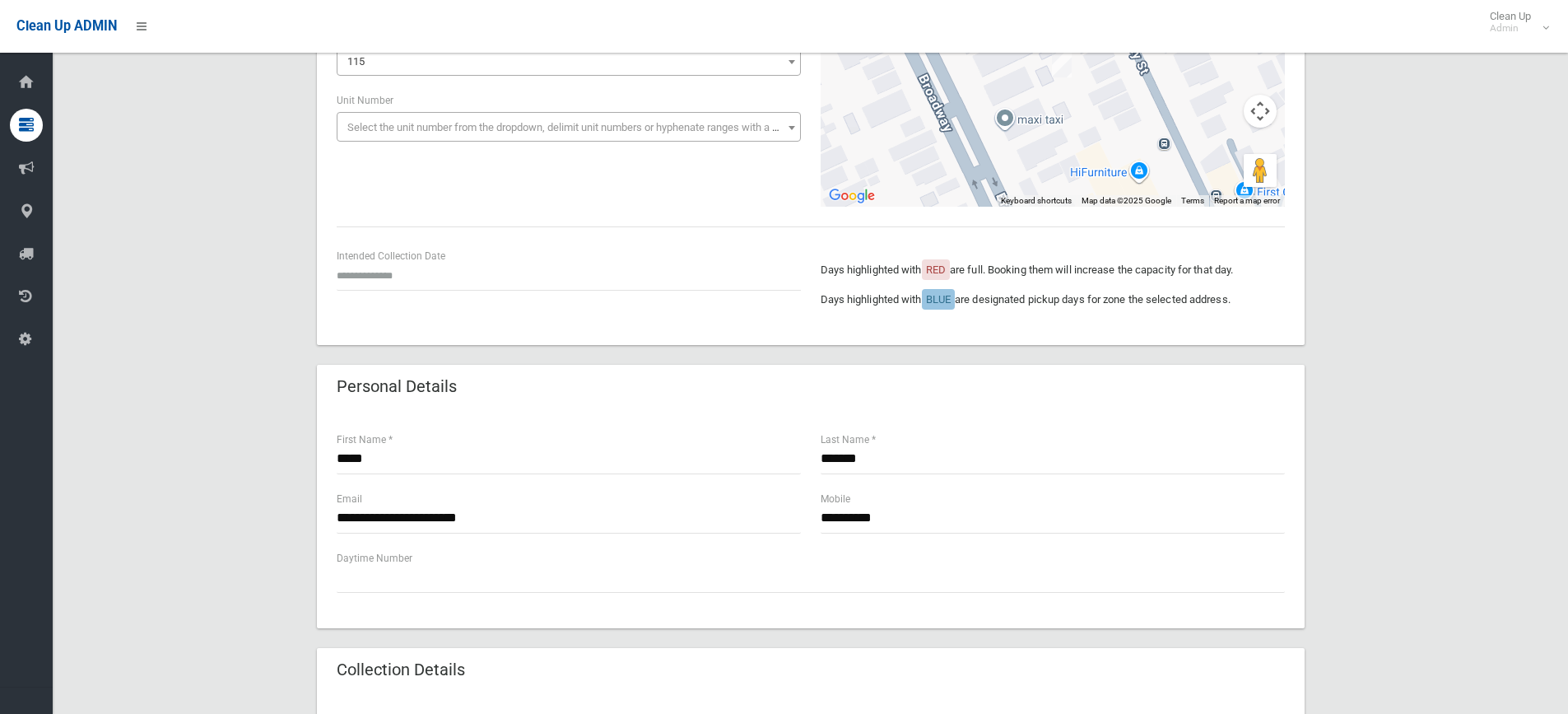
scroll to position [23, 0]
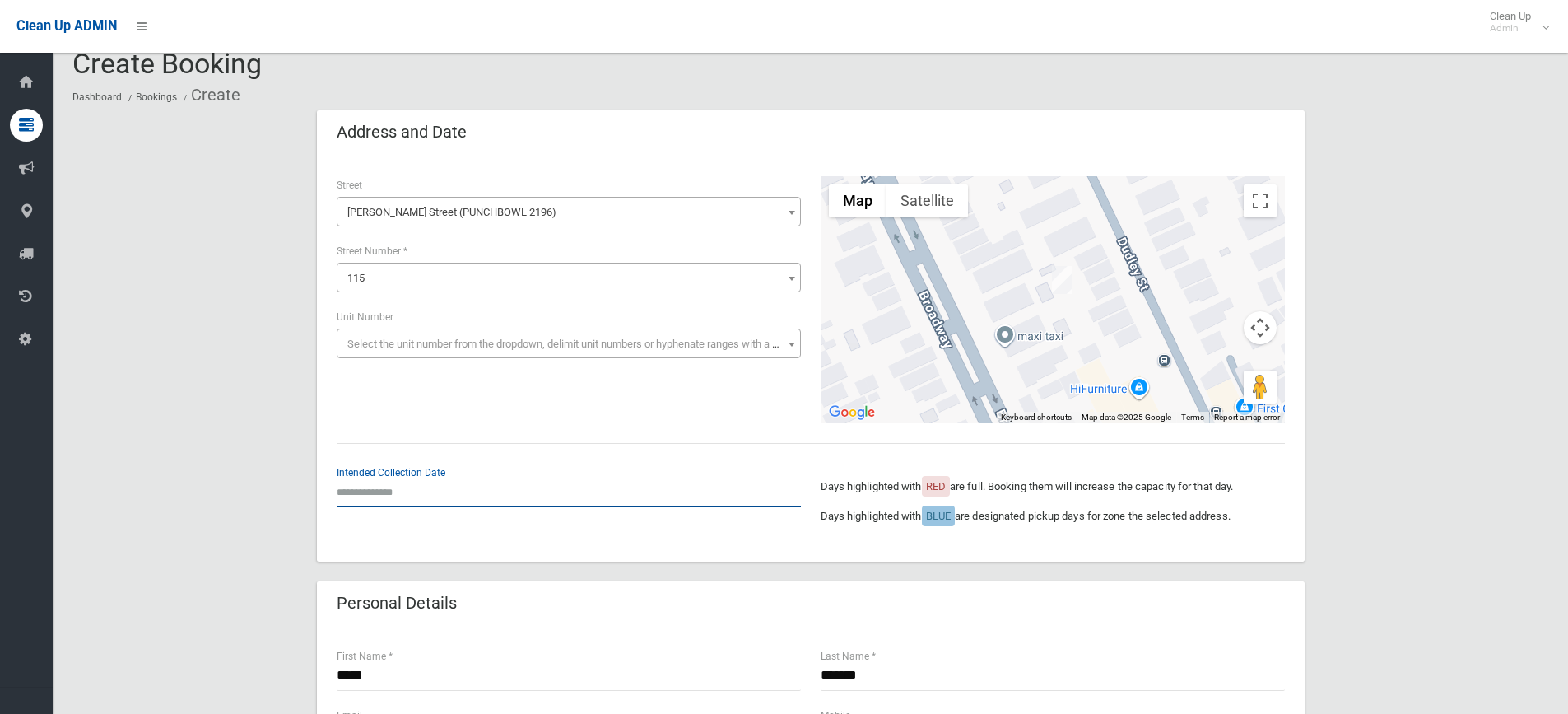
click at [385, 489] on input "text" at bounding box center [568, 492] width 464 height 30
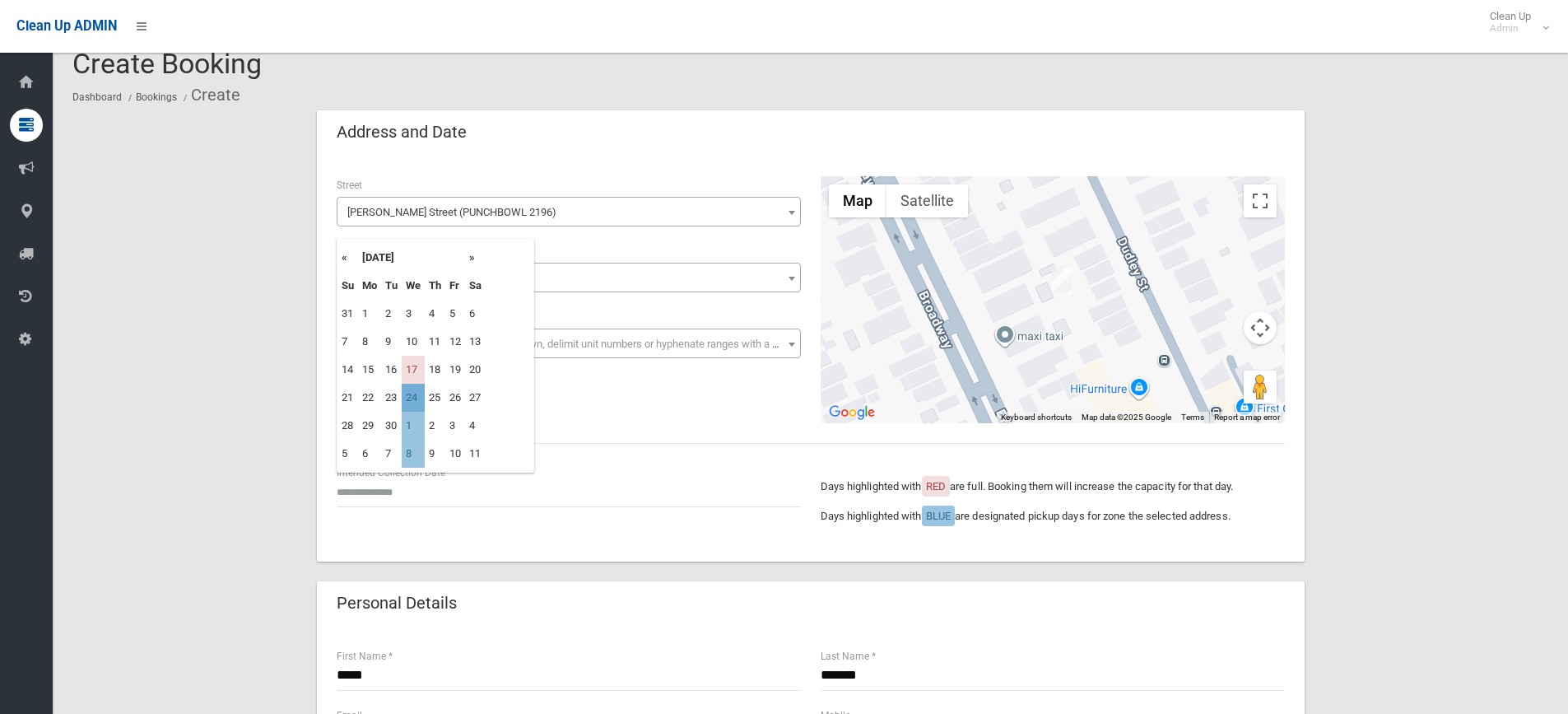
click at [415, 395] on td "24" at bounding box center [413, 398] width 23 height 28
type input "**********"
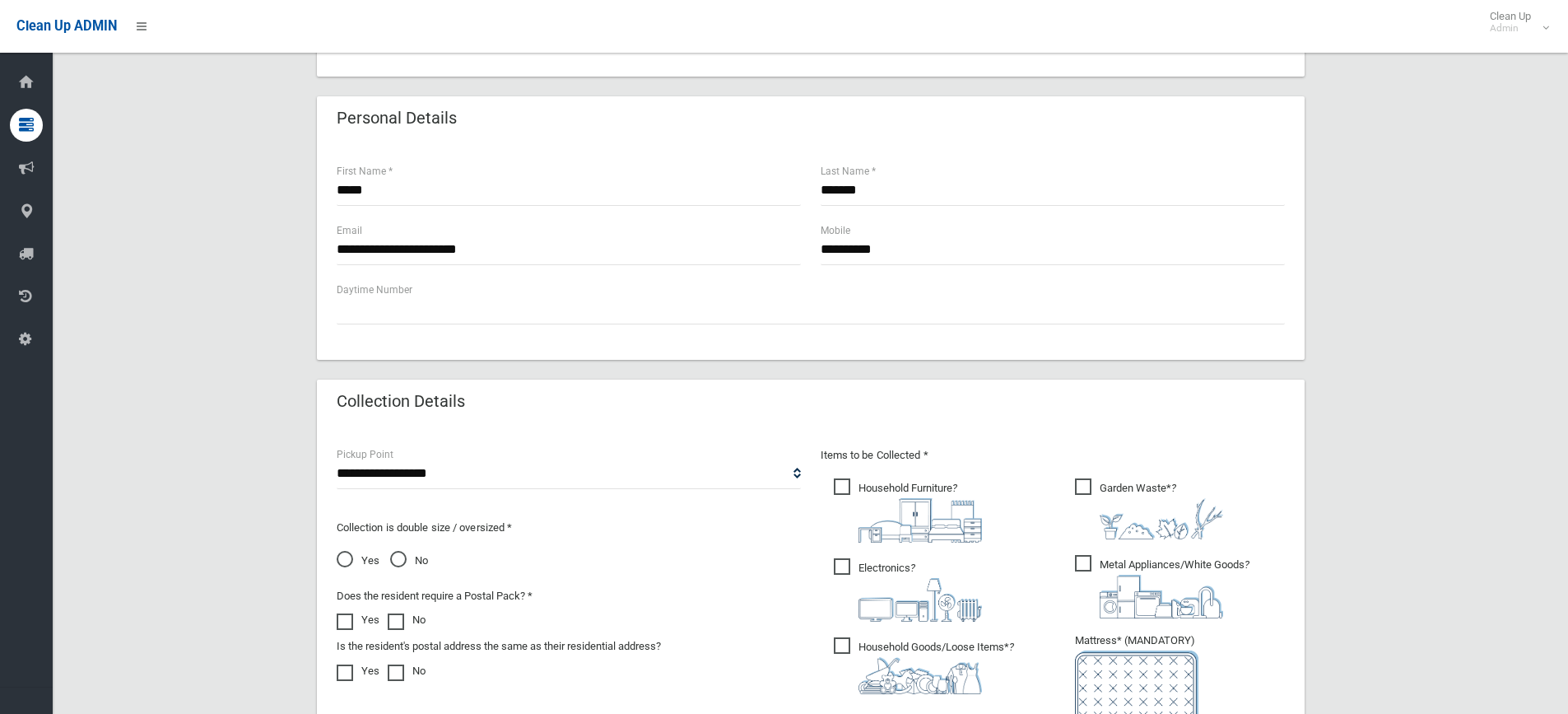
scroll to position [766, 0]
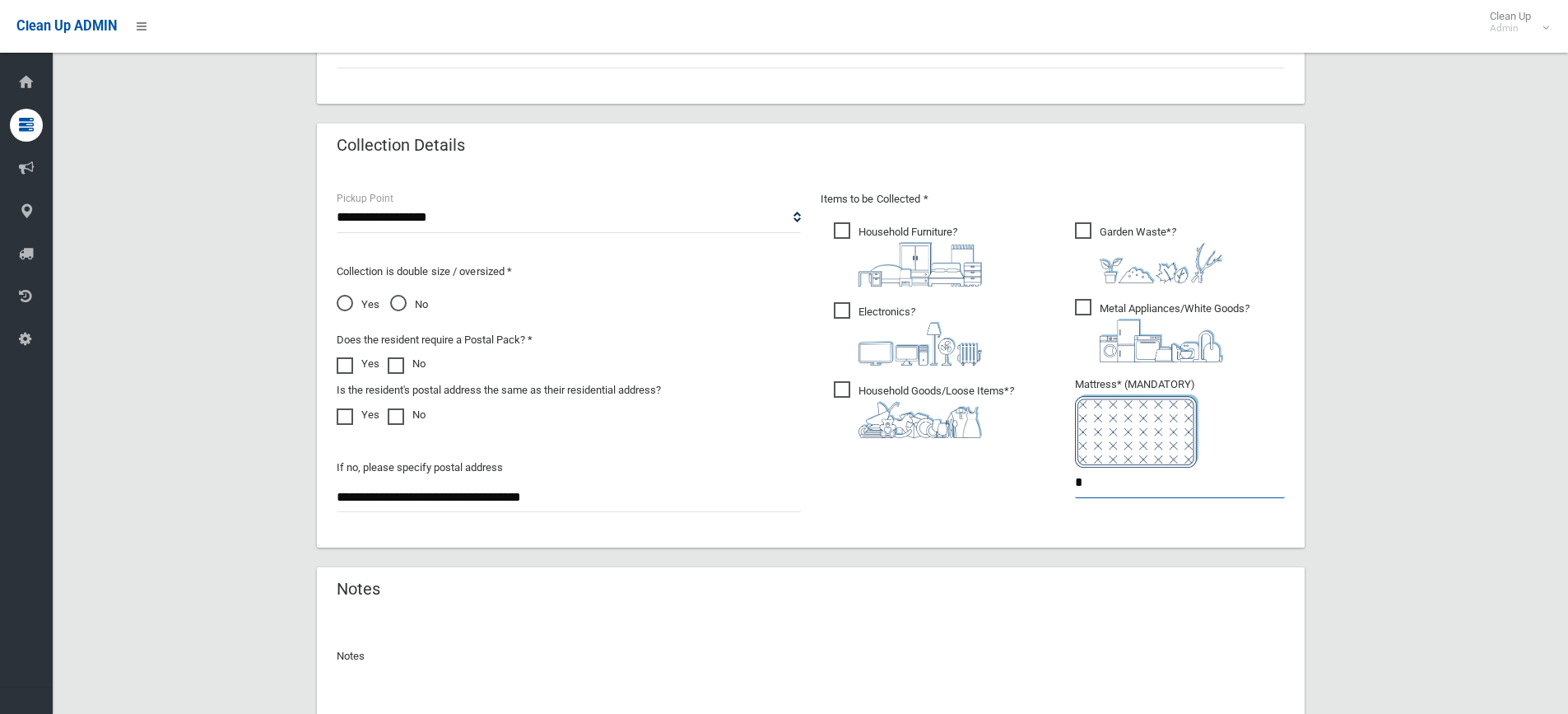
drag, startPoint x: 1088, startPoint y: 489, endPoint x: 951, endPoint y: 478, distance: 137.4
click at [952, 478] on div "Items to be Collected * Household Furniture ? *" at bounding box center [1053, 355] width 484 height 331
click at [374, 300] on span "Yes" at bounding box center [358, 304] width 43 height 20
click at [1109, 496] on input "*" at bounding box center [1181, 483] width 210 height 30
drag, startPoint x: 1109, startPoint y: 487, endPoint x: 981, endPoint y: 470, distance: 129.1
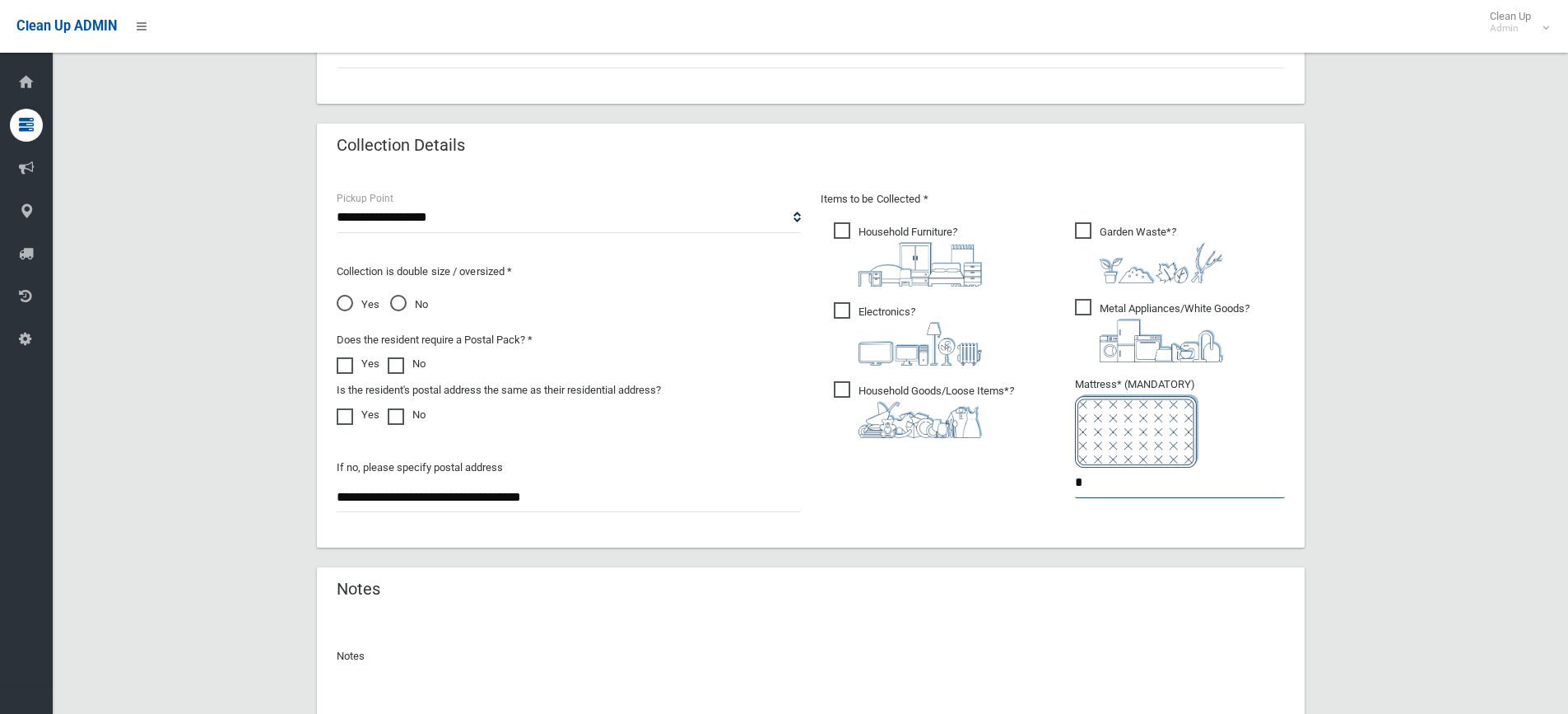
click at [983, 471] on div "Items to be Collected * Household Furniture ? *" at bounding box center [1053, 355] width 484 height 331
click at [1232, 505] on ul "Garden Waste* ? *" at bounding box center [1174, 365] width 223 height 292
drag, startPoint x: 1115, startPoint y: 479, endPoint x: 925, endPoint y: 435, distance: 195.0
click at [925, 435] on div "Items to be Collected * Household Furniture ? *" at bounding box center [1053, 355] width 484 height 331
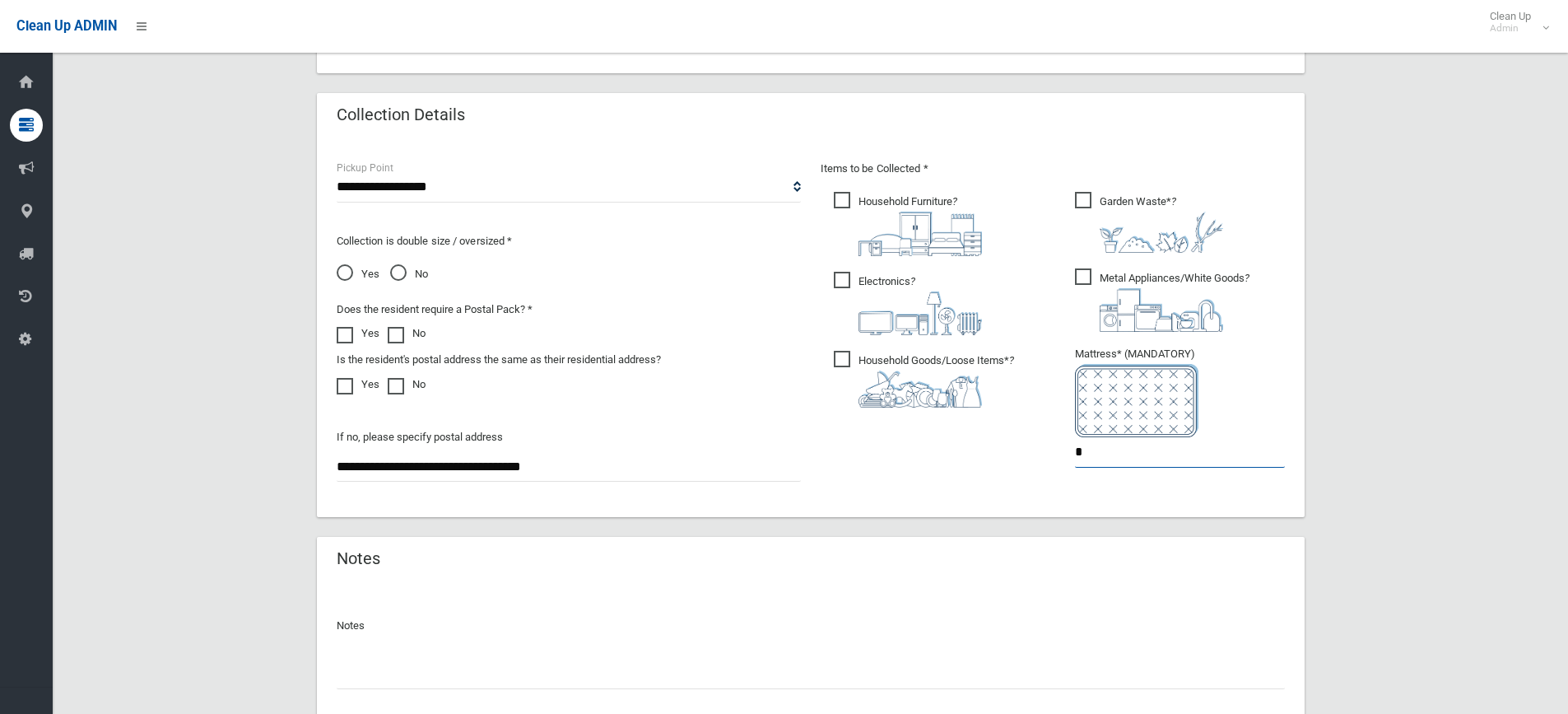
scroll to position [833, 0]
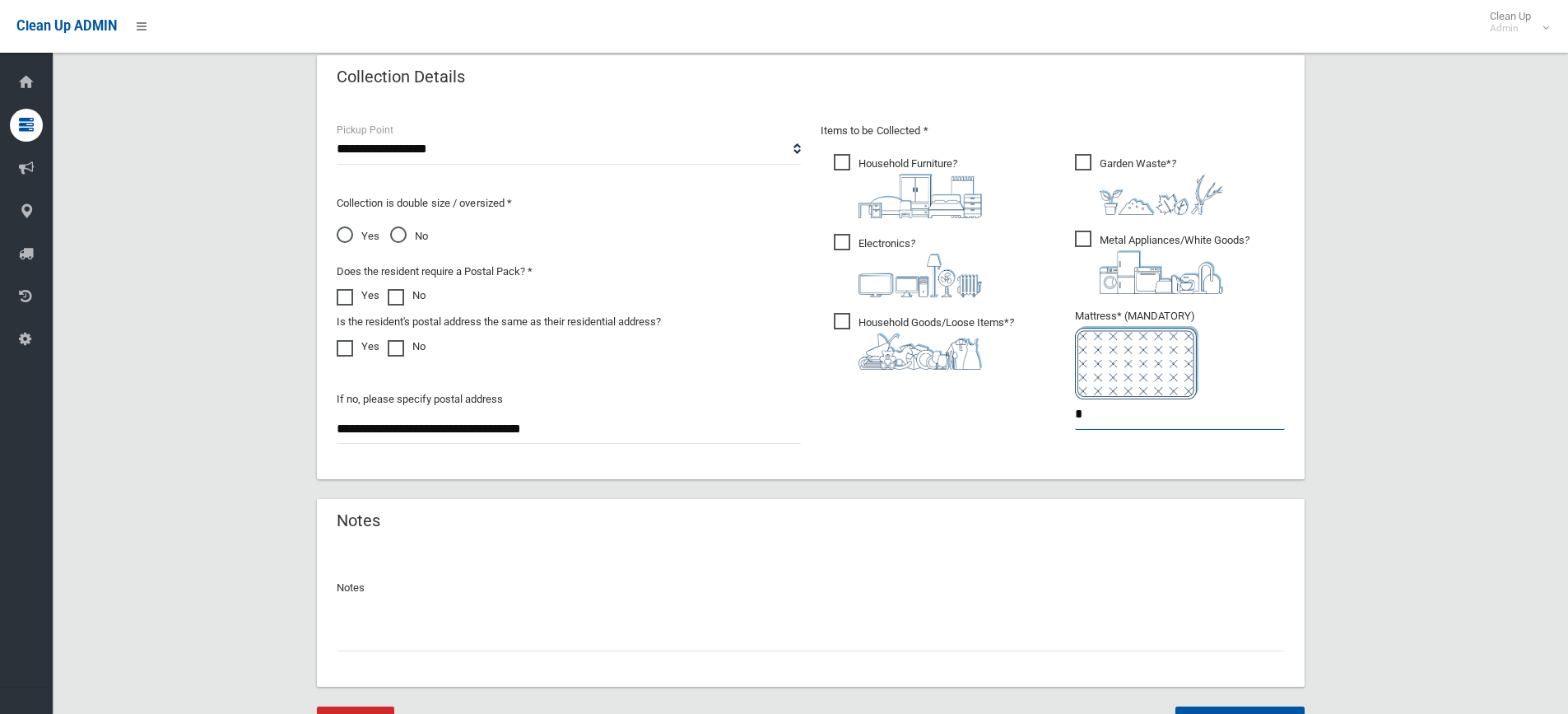
click at [1078, 420] on input "*" at bounding box center [1181, 415] width 210 height 30
drag, startPoint x: 1103, startPoint y: 414, endPoint x: 949, endPoint y: 395, distance: 155.2
click at [1012, 412] on div "Items to be Collected * Household Furniture ? *" at bounding box center [1053, 286] width 484 height 331
type input "*"
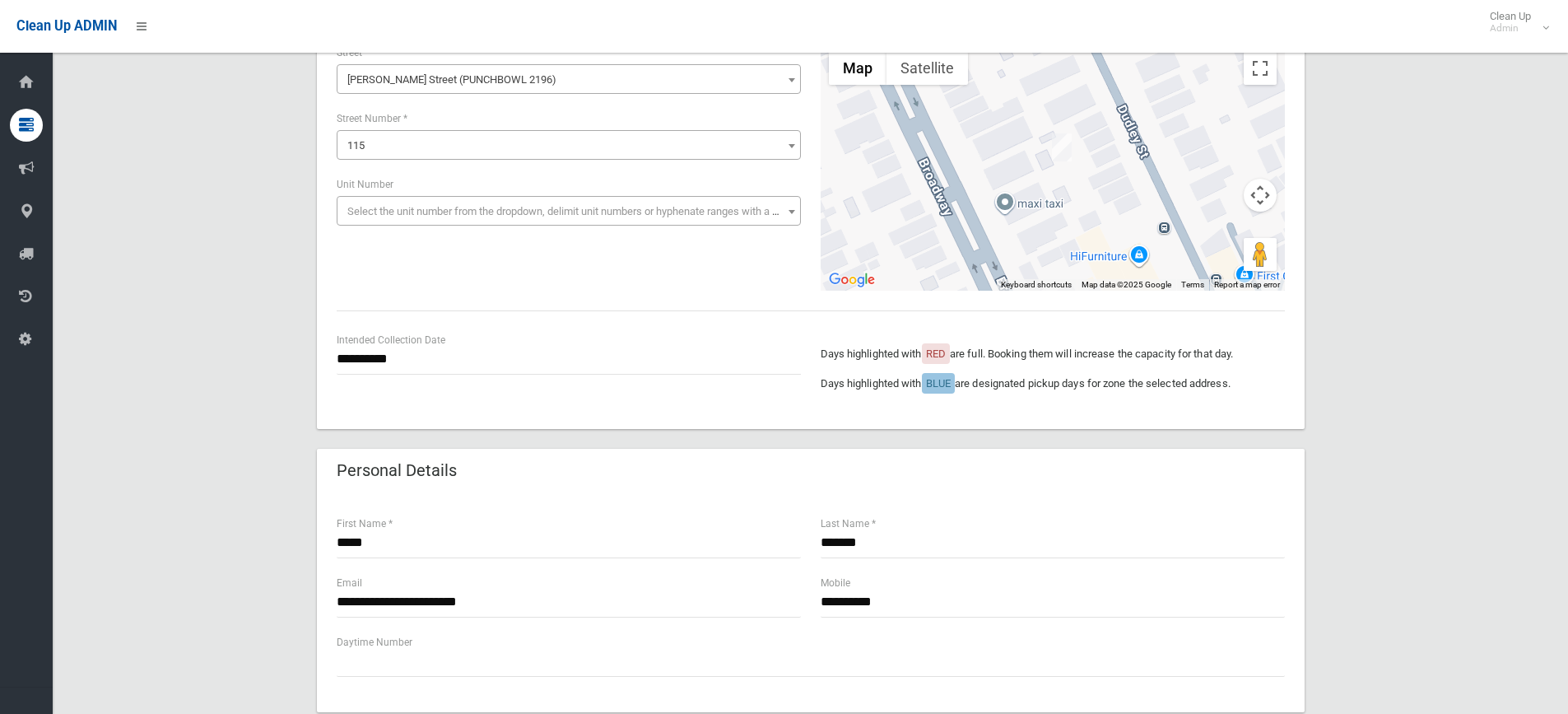
scroll to position [0, 0]
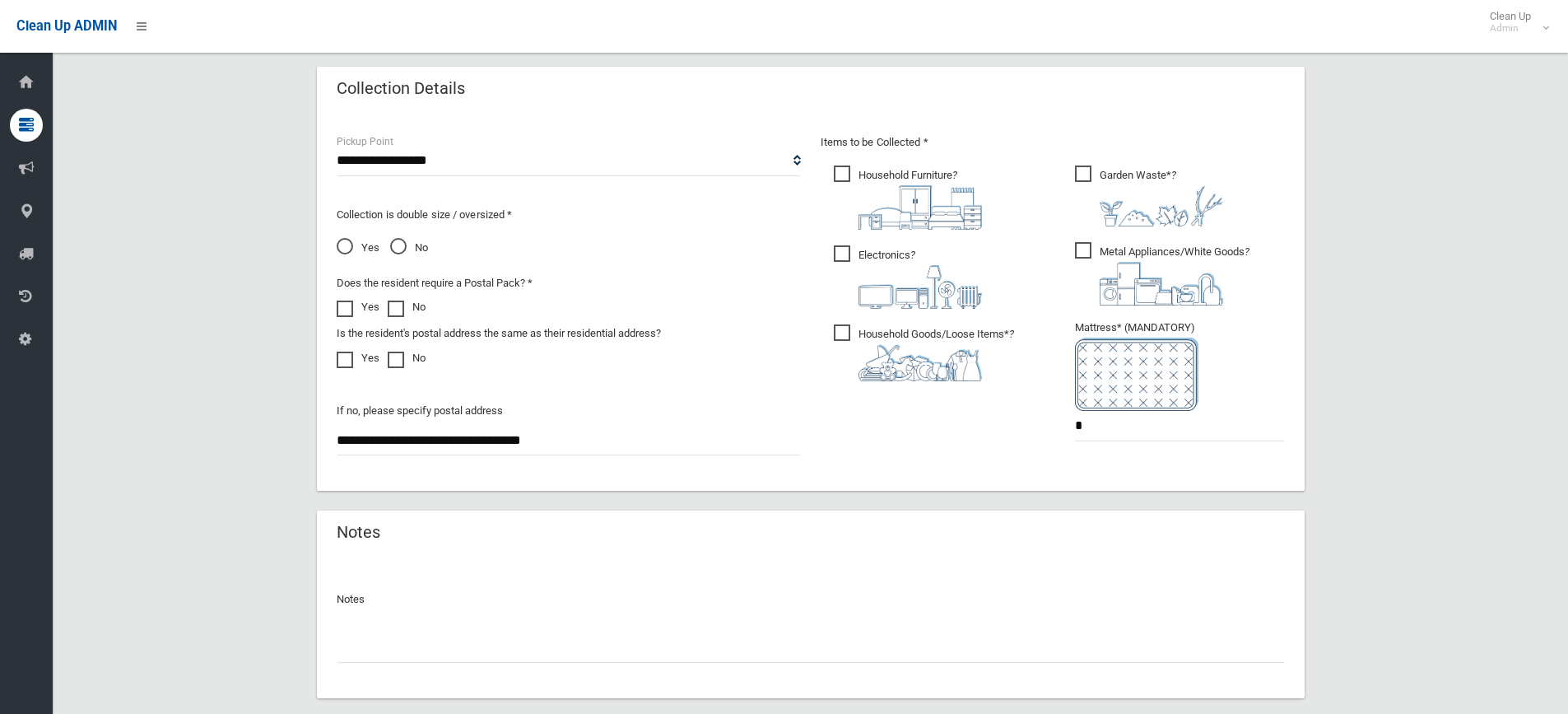
scroll to position [824, 0]
drag, startPoint x: 1132, startPoint y: 430, endPoint x: 1014, endPoint y: 409, distance: 119.9
click at [1014, 409] on div "Items to be Collected * Household Furniture ? *" at bounding box center [1053, 296] width 484 height 331
click at [1131, 433] on input "*" at bounding box center [1181, 424] width 210 height 30
drag, startPoint x: 1070, startPoint y: 435, endPoint x: 1003, endPoint y: 430, distance: 67.2
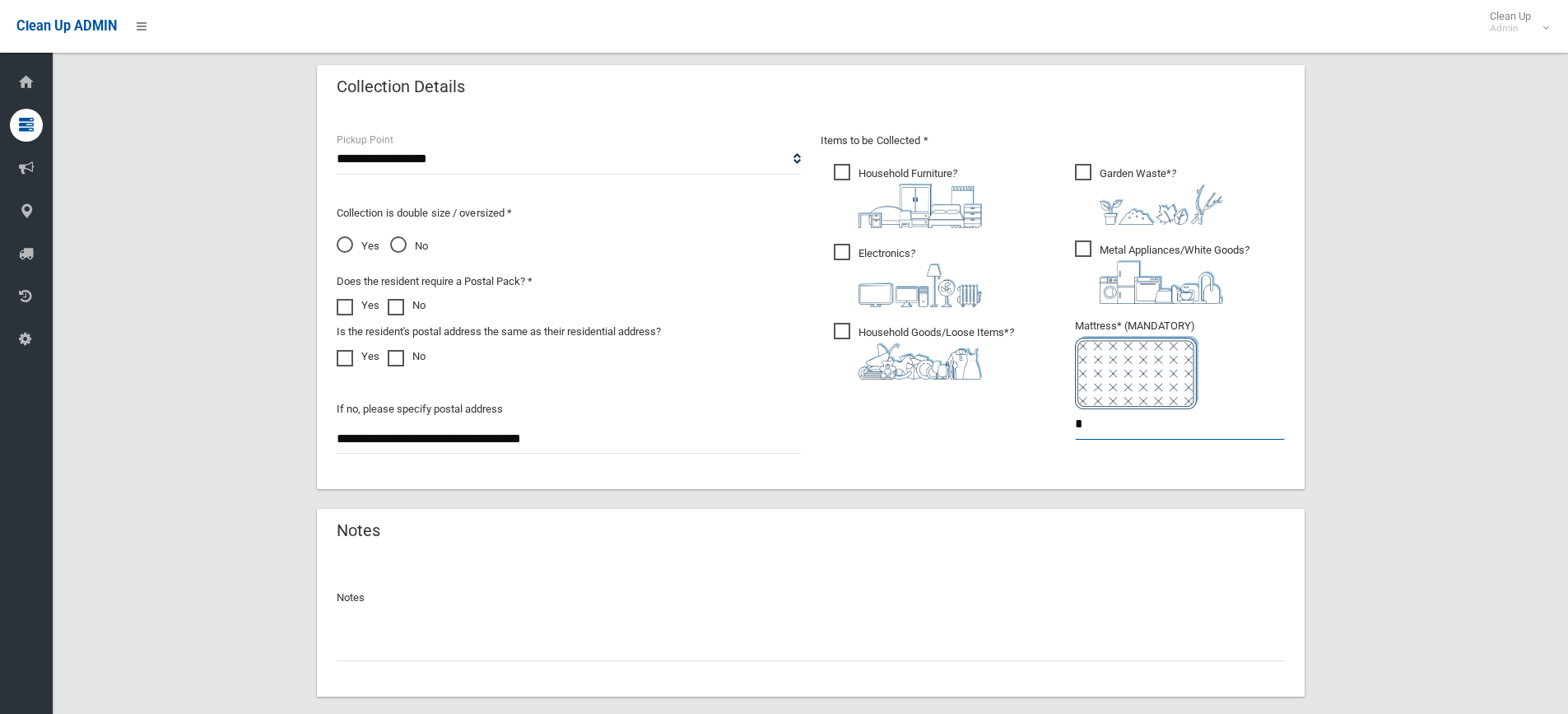
click at [1003, 430] on div "Items to be Collected * Household Furniture ? *" at bounding box center [1053, 296] width 484 height 331
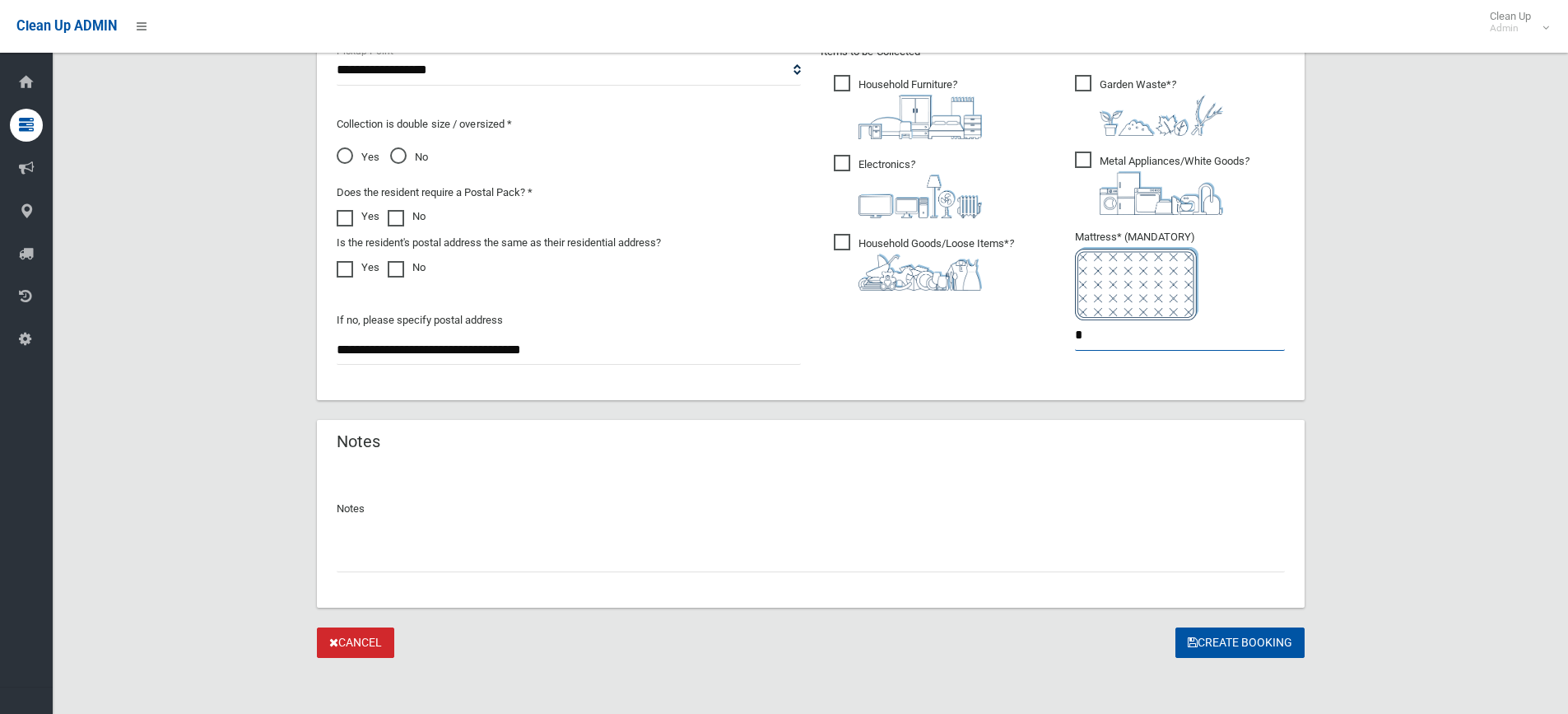
scroll to position [916, 0]
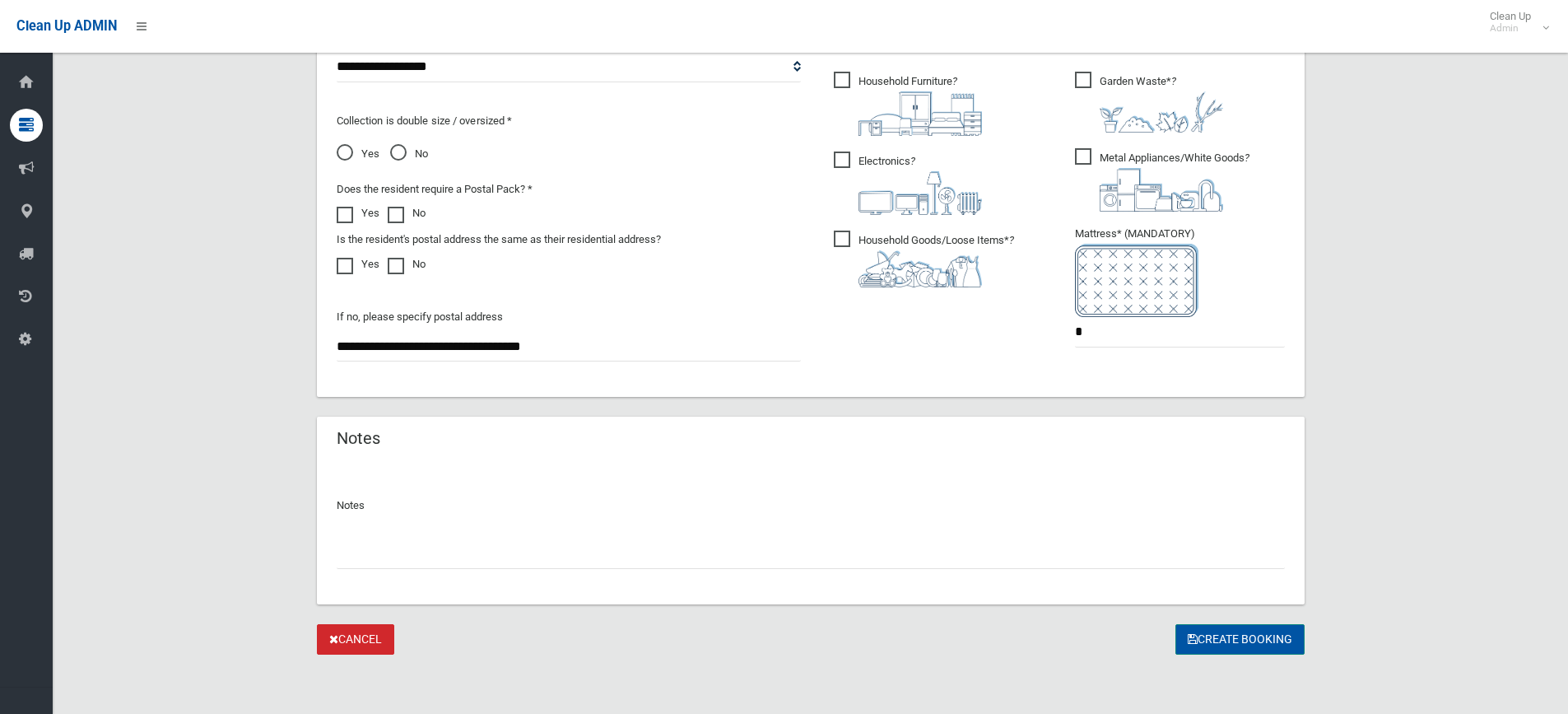
click at [1277, 651] on button "Create Booking" at bounding box center [1241, 639] width 129 height 30
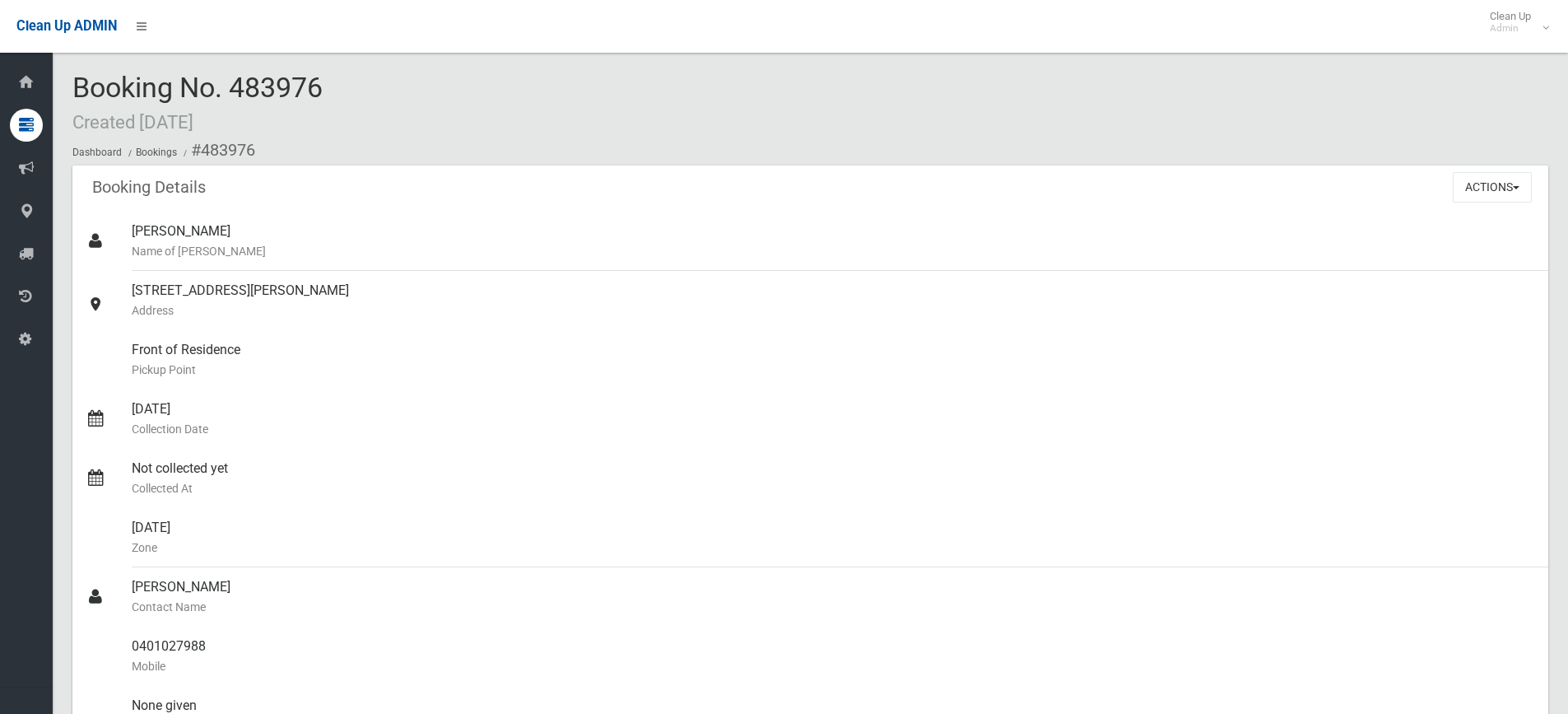
drag, startPoint x: 334, startPoint y: 105, endPoint x: 277, endPoint y: 97, distance: 57.6
click at [277, 97] on div "Booking No. 483976 Created [DATE] Dashboard Bookings #483976" at bounding box center [810, 118] width 1476 height 93
click at [361, 92] on div "Booking No. 483976 Created [DATE] Dashboard Bookings #483976" at bounding box center [810, 118] width 1476 height 93
drag, startPoint x: 235, startPoint y: 86, endPoint x: 316, endPoint y: 98, distance: 81.9
click at [316, 98] on span "Booking No. 483976 Created [DATE]" at bounding box center [197, 103] width 250 height 64
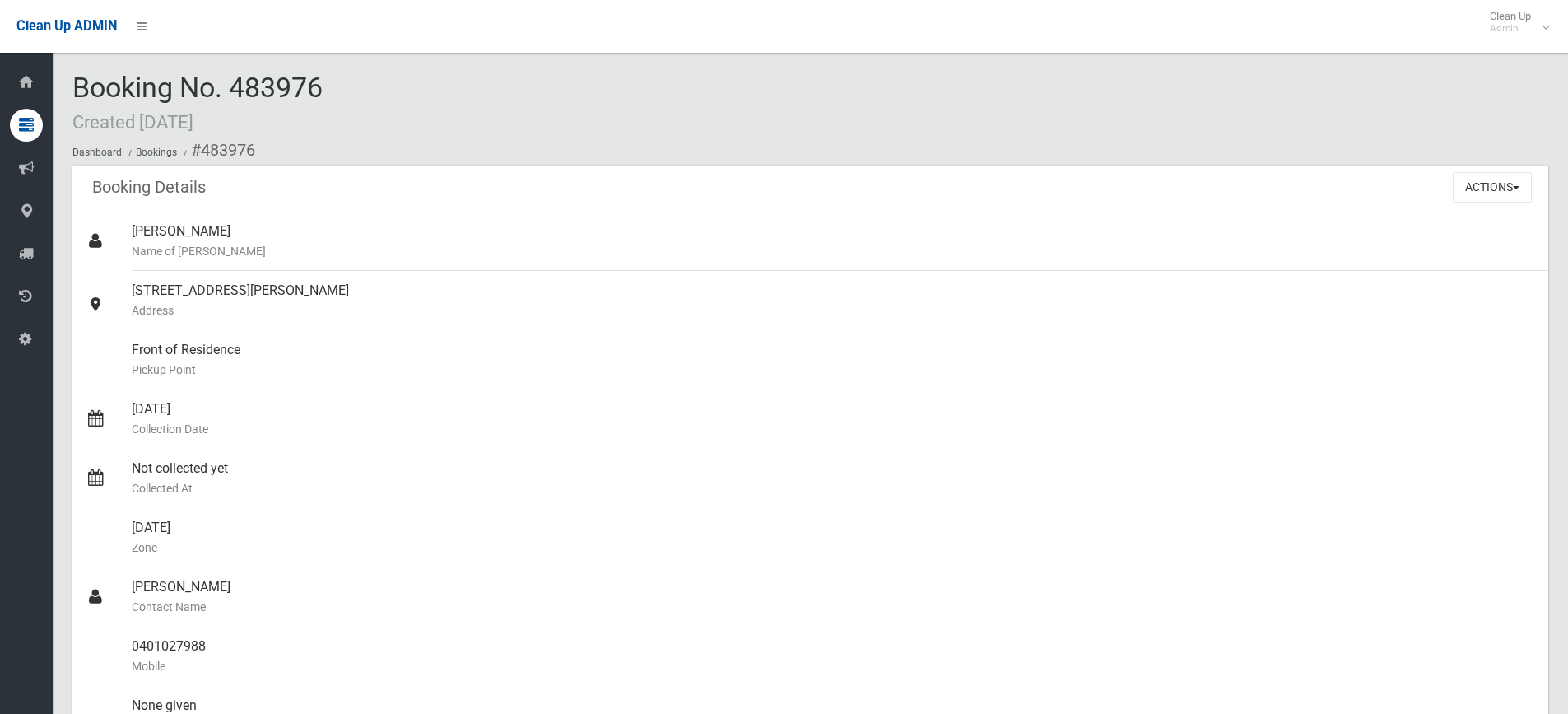
click at [338, 100] on div "Booking No. 483976 Created [DATE] Dashboard Bookings #483976" at bounding box center [810, 118] width 1476 height 93
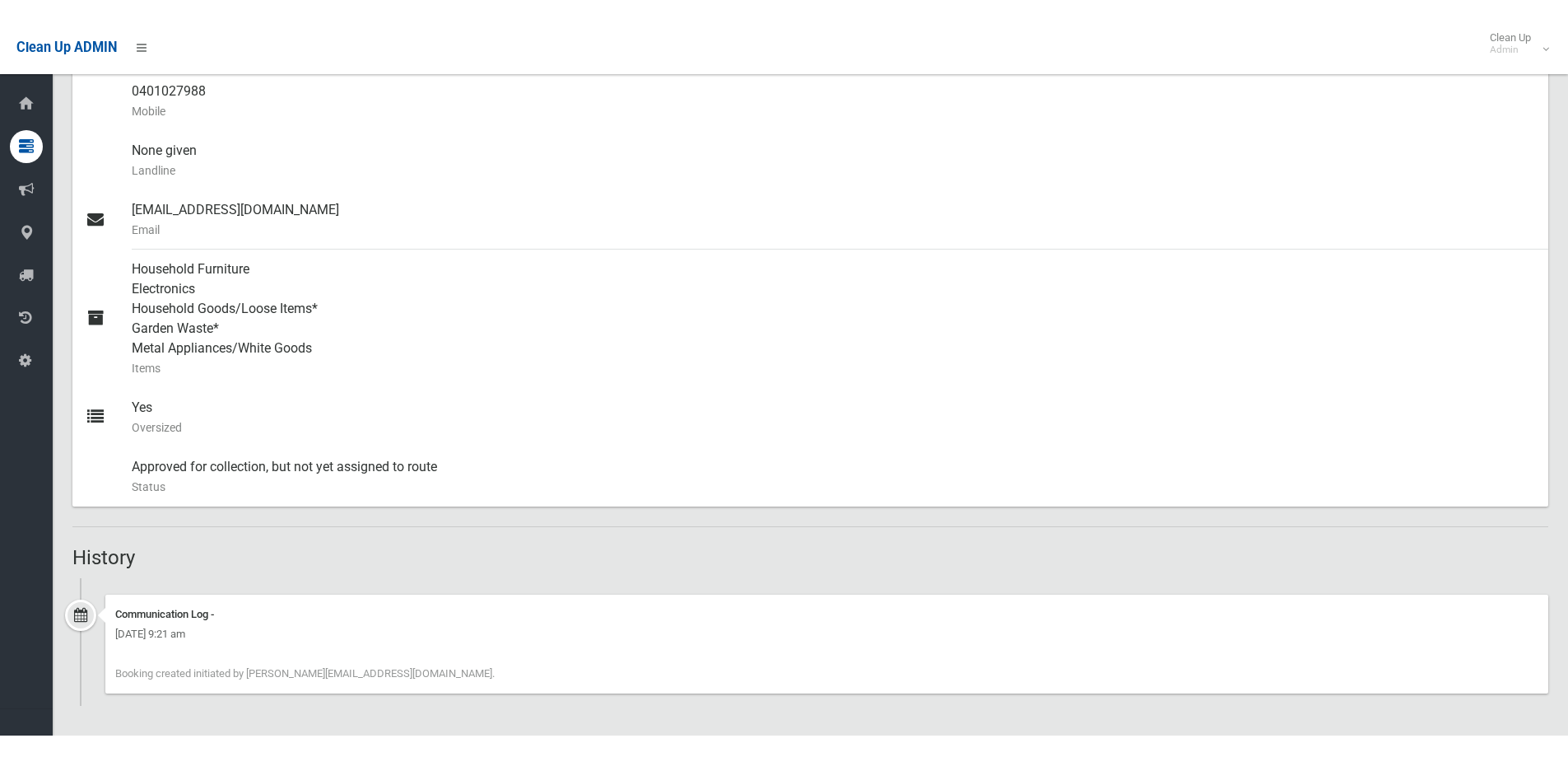
scroll to position [534, 0]
